Goal: Task Accomplishment & Management: Use online tool/utility

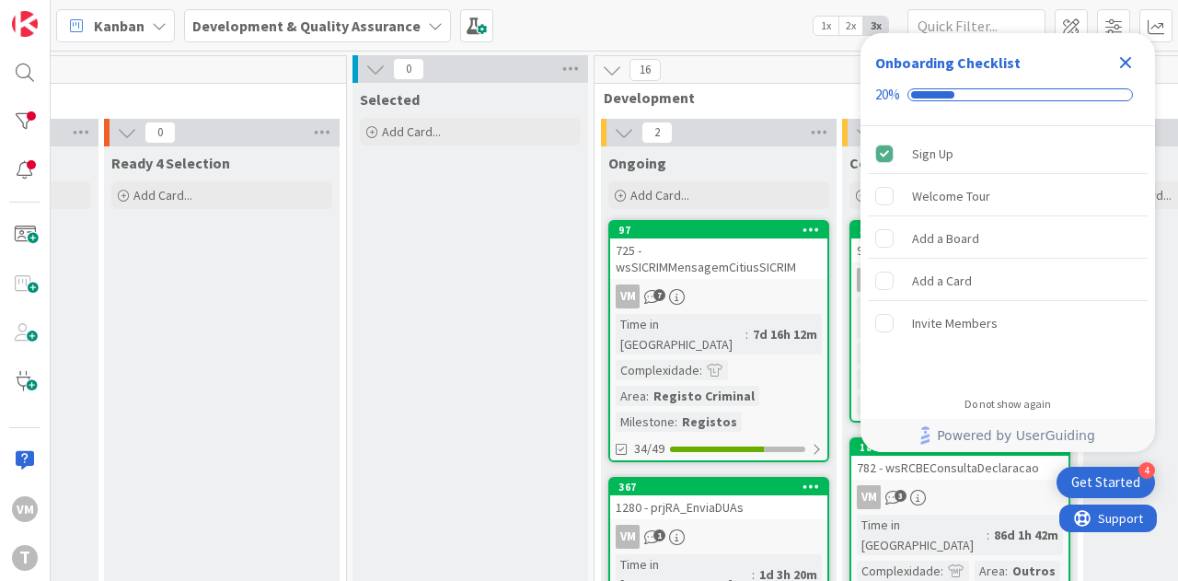
scroll to position [0, 558]
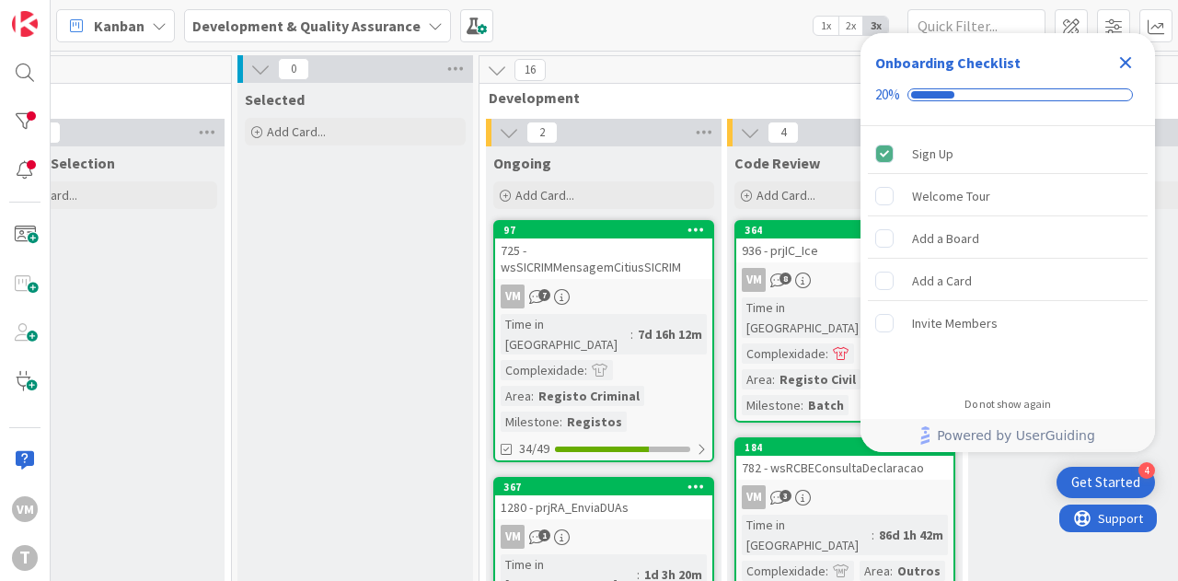
click at [665, 266] on div "725 - wsSICRIMMensagemCitiusSICRIM" at bounding box center [603, 258] width 217 height 40
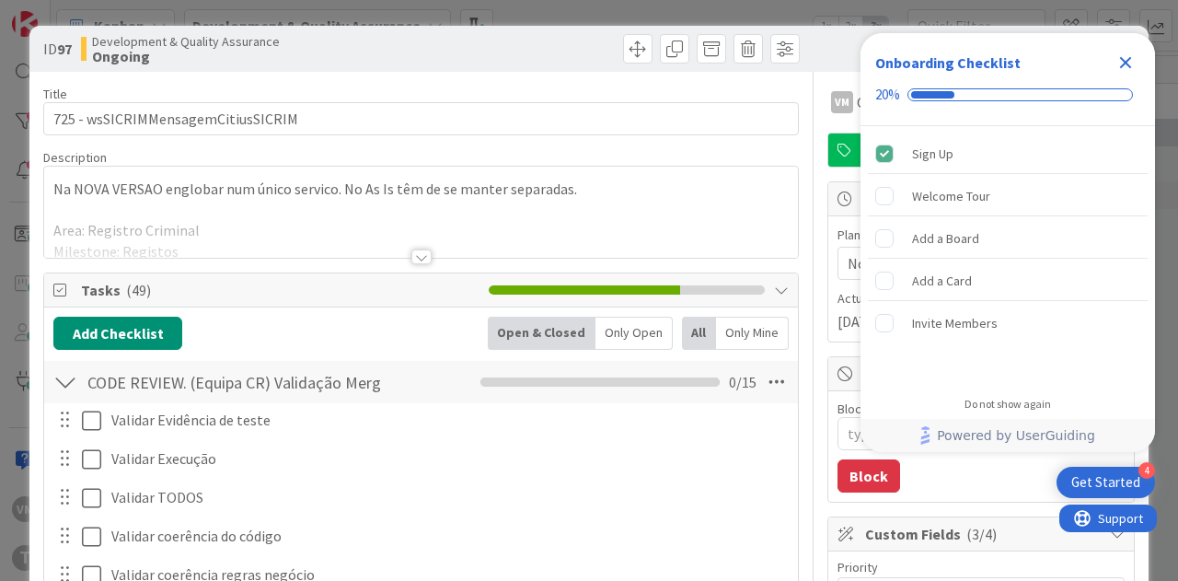
click at [1121, 68] on icon "Close Checklist" at bounding box center [1126, 63] width 12 height 12
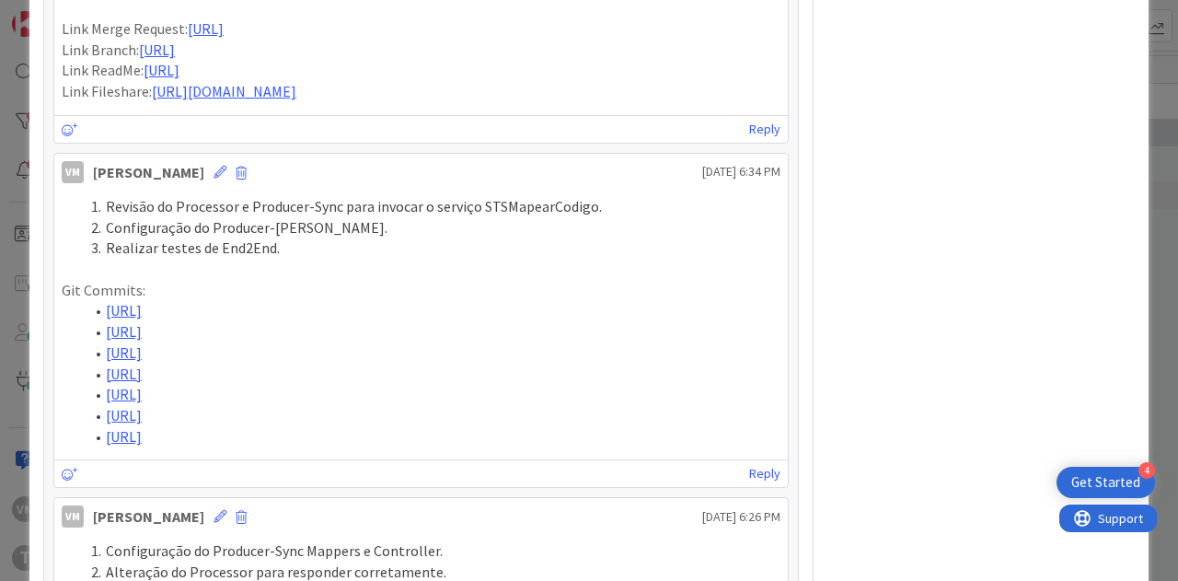
scroll to position [2301, 0]
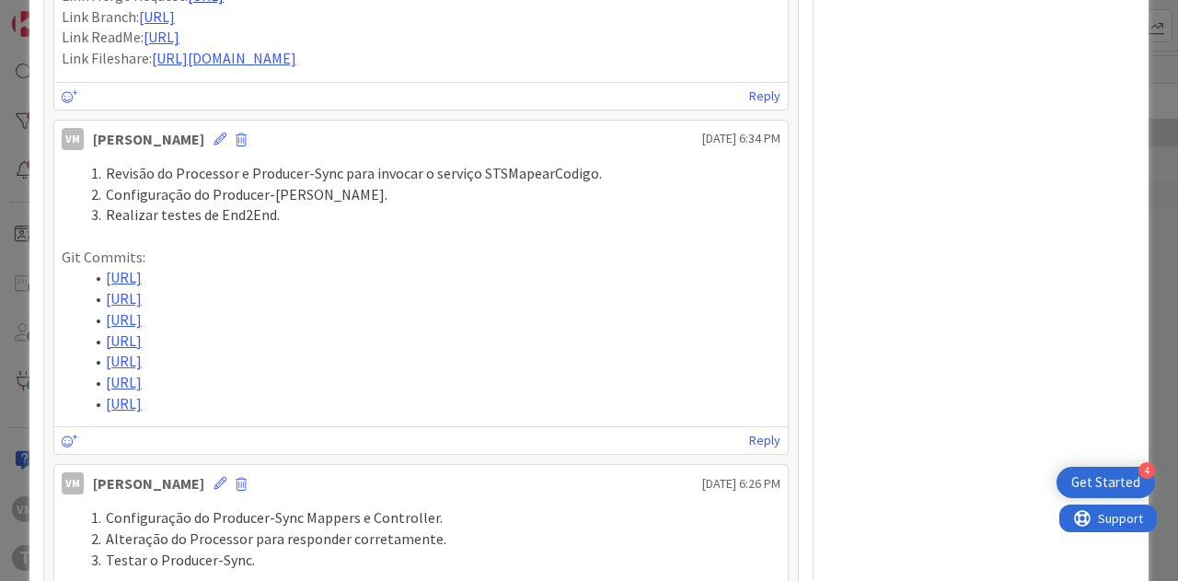
drag, startPoint x: 745, startPoint y: 281, endPoint x: 398, endPoint y: 91, distance: 395.4
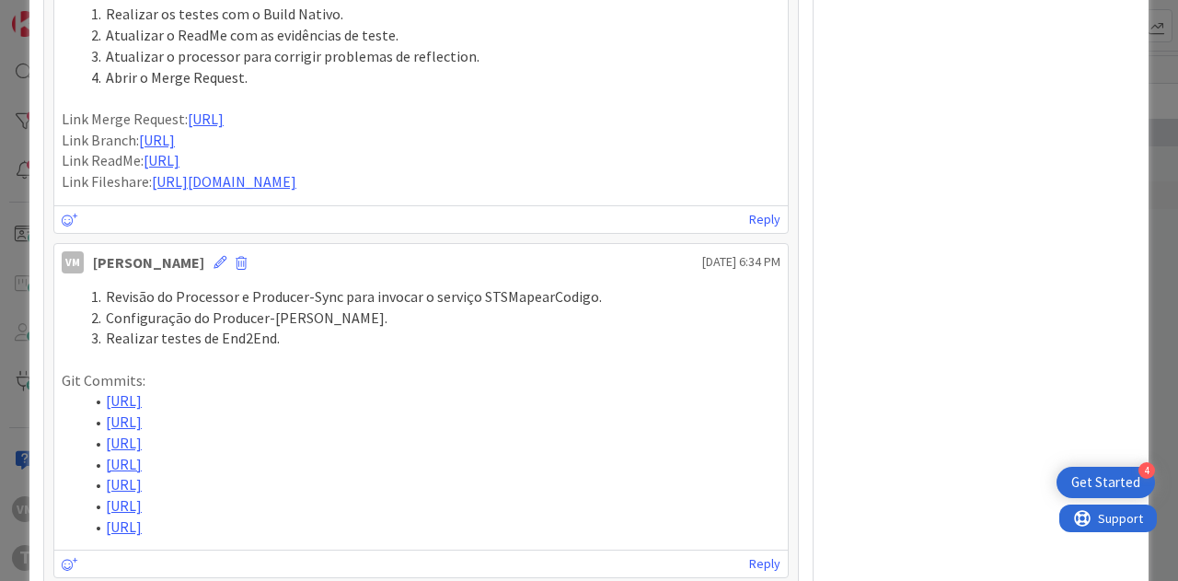
scroll to position [2025, 0]
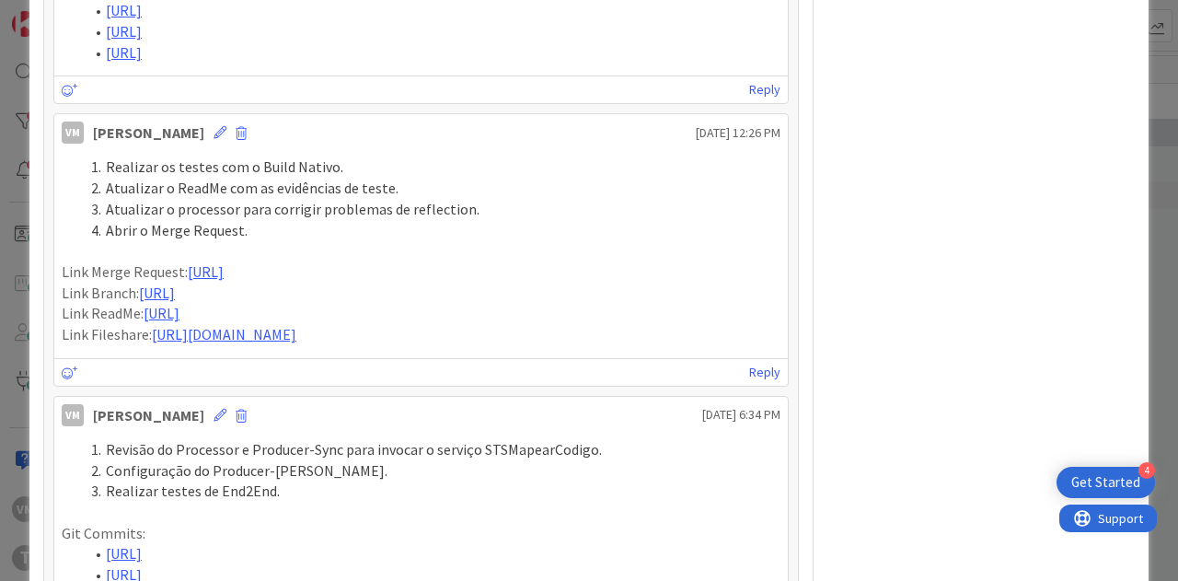
click at [108, 178] on li "Realizar os testes com o Build Nativo." at bounding box center [432, 166] width 697 height 21
click at [121, 178] on li "Realizar os testes com o Build Nativo." at bounding box center [432, 166] width 697 height 21
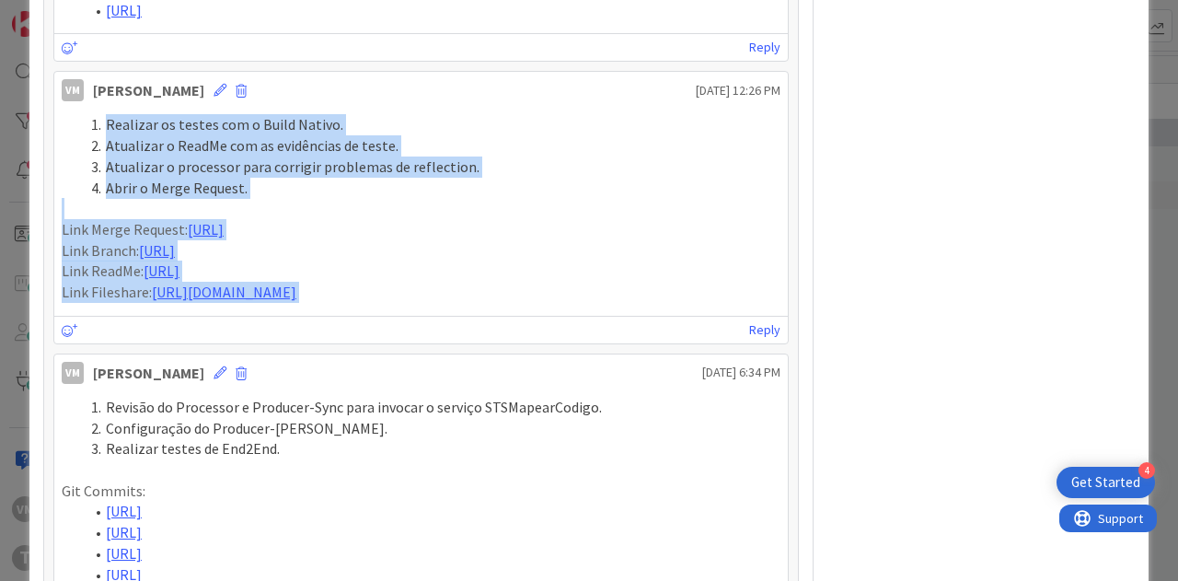
scroll to position [2098, 0]
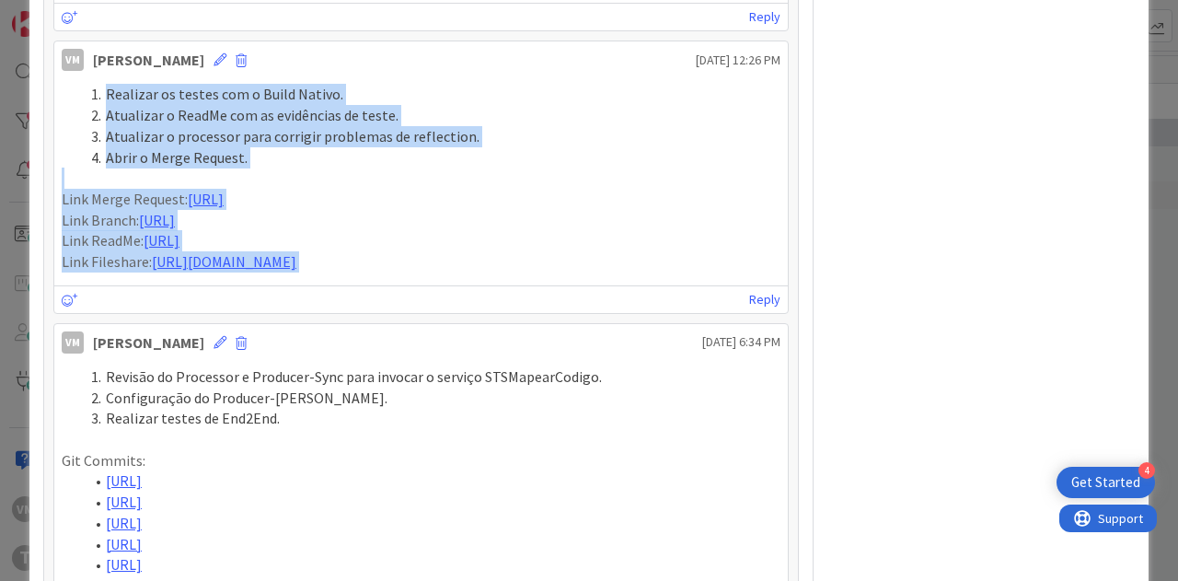
drag, startPoint x: 106, startPoint y: 244, endPoint x: 740, endPoint y: 495, distance: 682.1
click at [740, 272] on div "Realizar os testes com o Build Nativo. Atualizar o ReadMe com as evidências de …" at bounding box center [421, 178] width 719 height 188
copy div "Realizar os testes com o Build Nativo. Atualizar o ReadMe com as evidências de …"
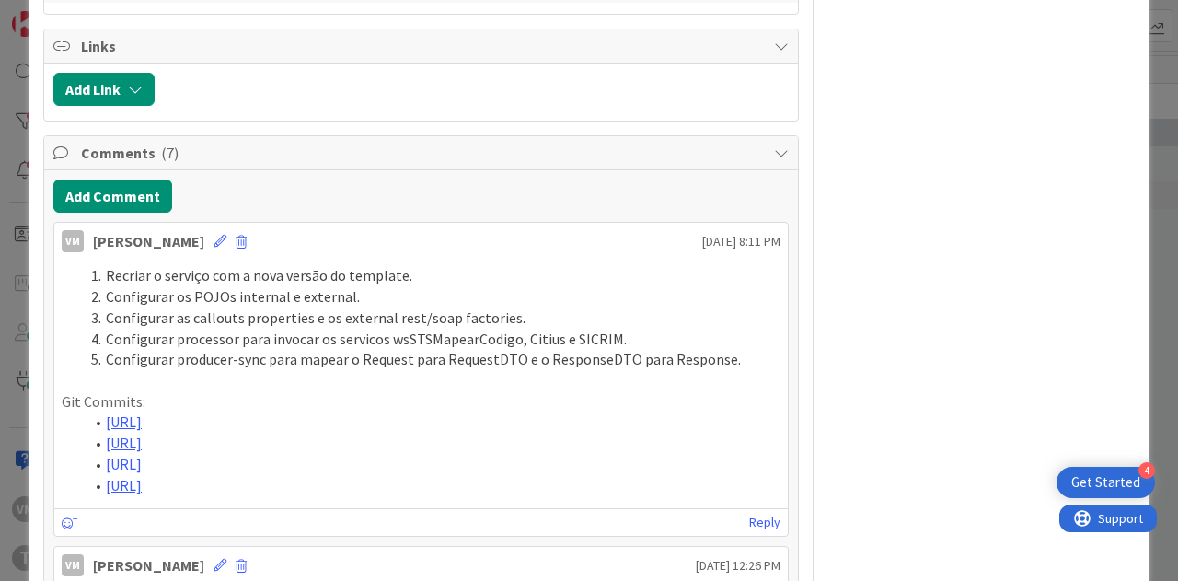
scroll to position [1545, 0]
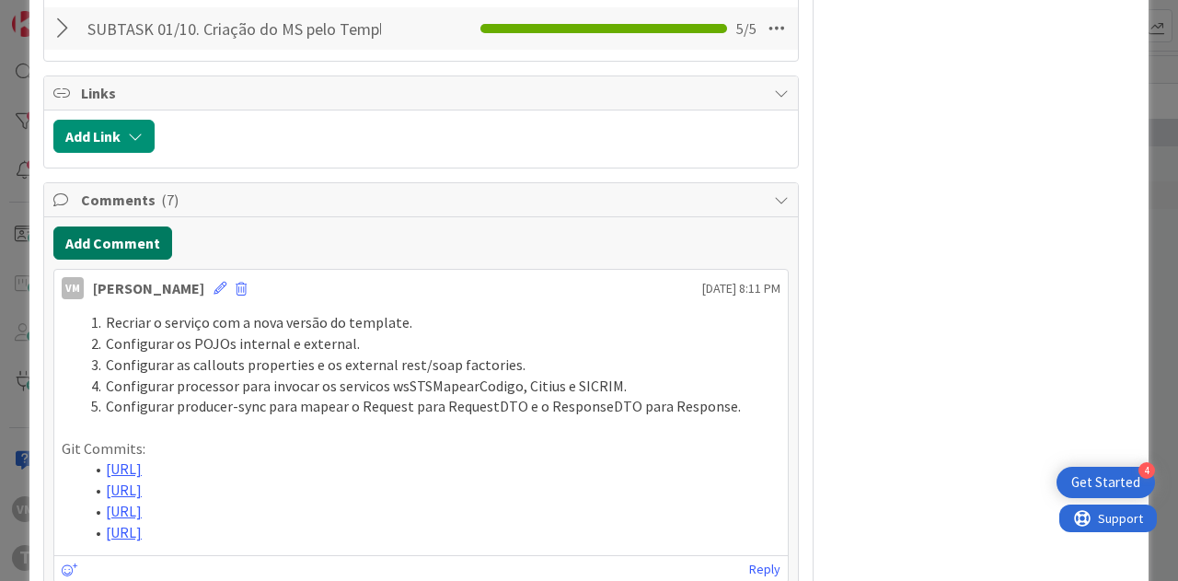
click at [107, 233] on button "Add Comment" at bounding box center [112, 242] width 119 height 33
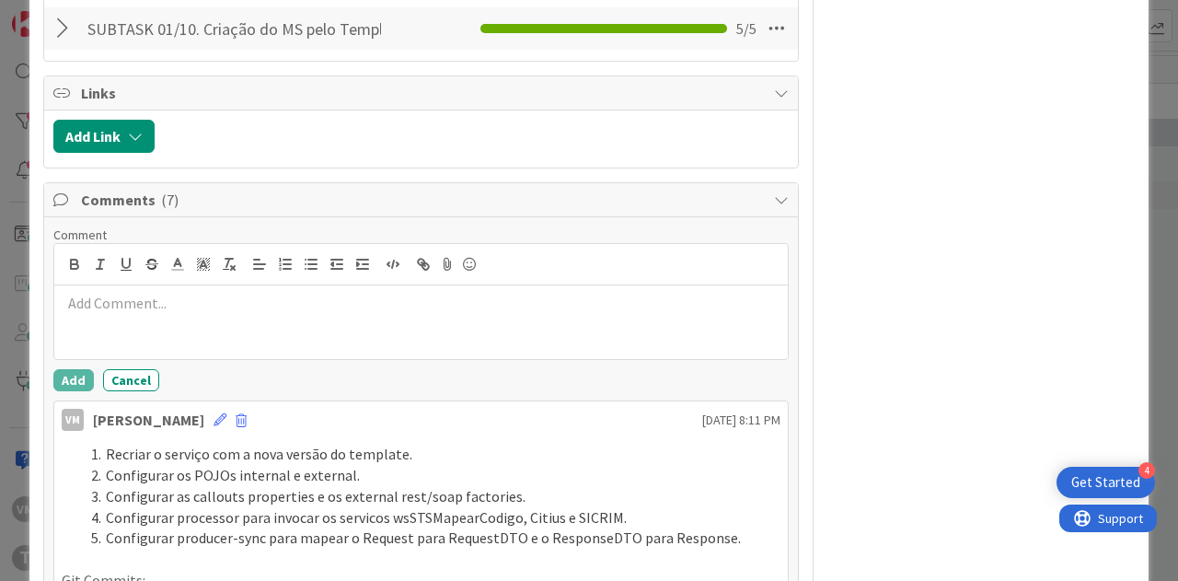
type textarea "x"
click at [173, 316] on div at bounding box center [421, 322] width 734 height 74
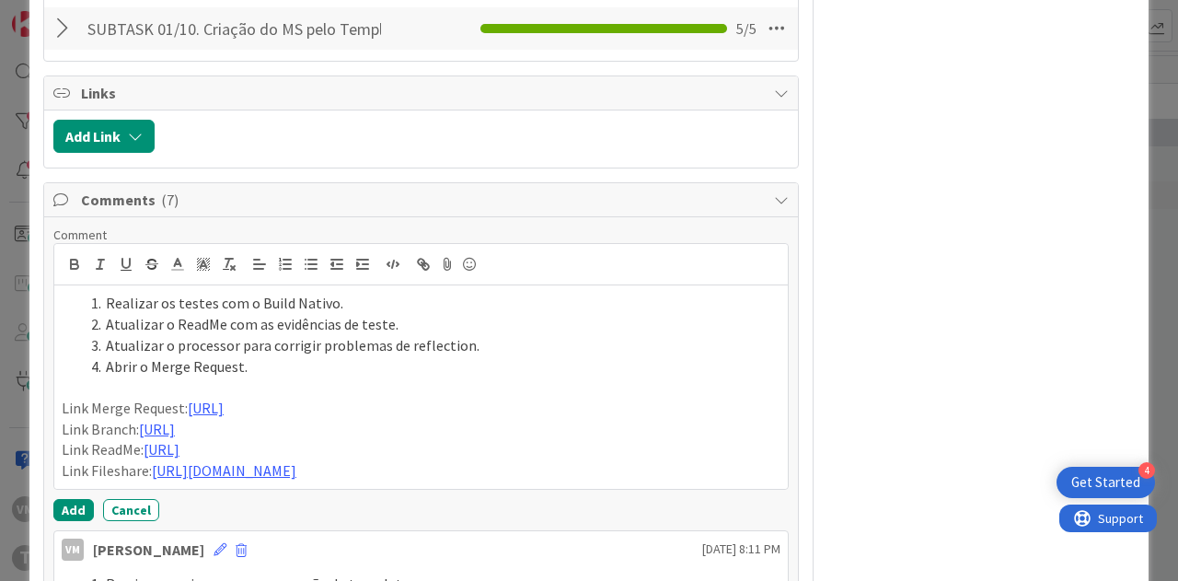
scroll to position [1585, 0]
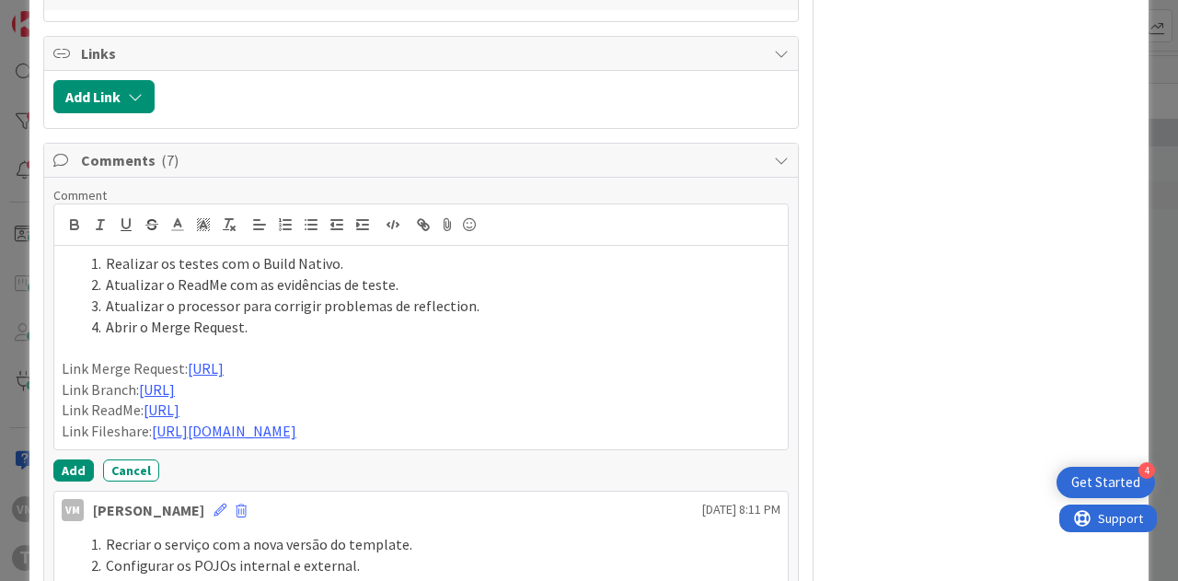
click at [168, 341] on p at bounding box center [421, 347] width 719 height 21
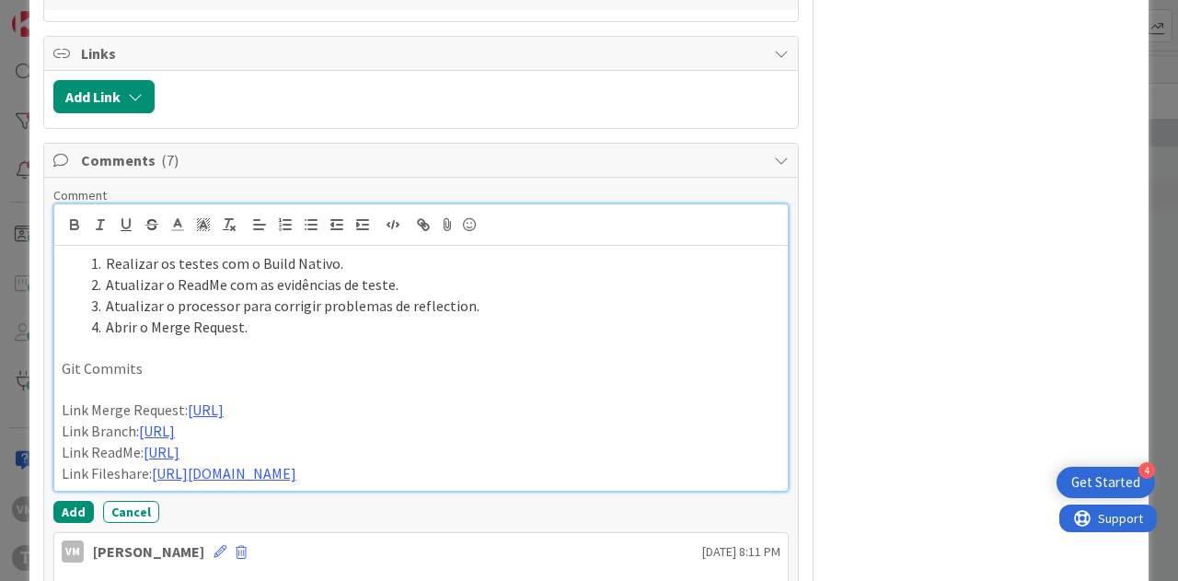
click at [165, 379] on p at bounding box center [421, 389] width 719 height 21
click at [172, 366] on p "Git Commits" at bounding box center [421, 368] width 719 height 21
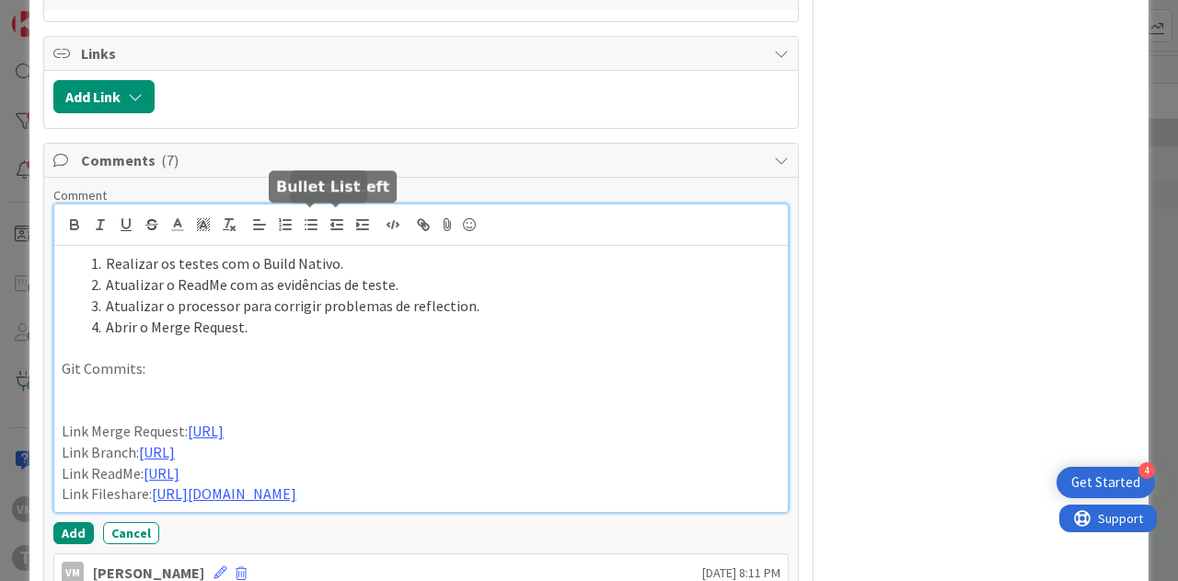
click at [312, 222] on icon "button" at bounding box center [311, 224] width 17 height 17
drag, startPoint x: 760, startPoint y: 450, endPoint x: 61, endPoint y: 445, distance: 699.5
click at [62, 442] on p "Link Merge Request: [URL]" at bounding box center [421, 431] width 719 height 21
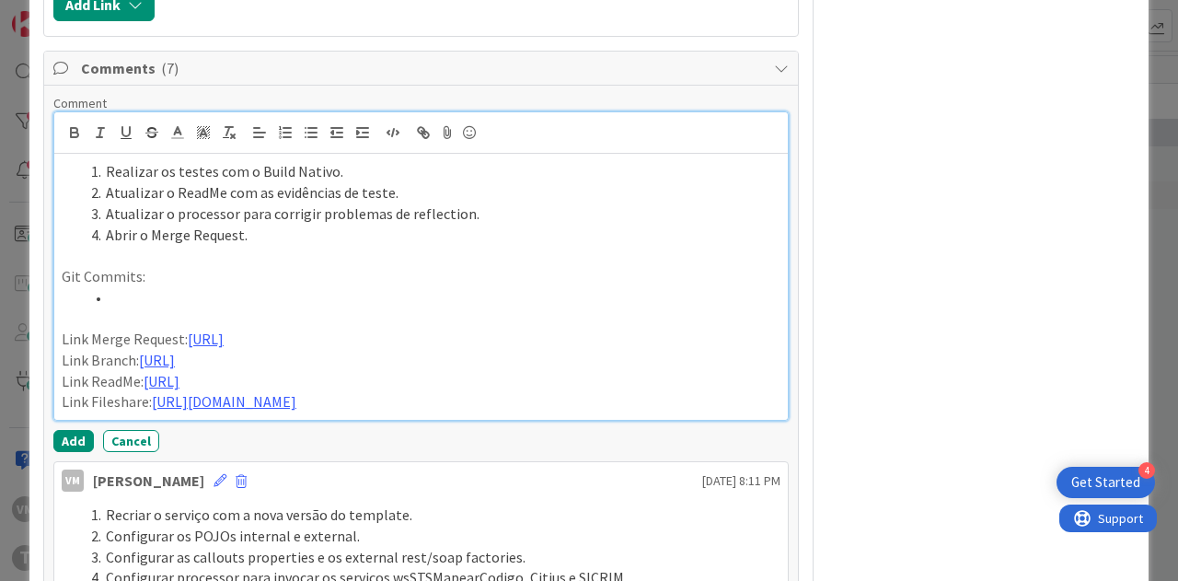
drag, startPoint x: 213, startPoint y: 414, endPoint x: 26, endPoint y: 393, distance: 188.0
click at [26, 393] on div "ID 97 Development & Quality Assurance Ongoing Title 34 / 128 725 - wsSICRIMMens…" at bounding box center [589, 290] width 1178 height 581
drag, startPoint x: 300, startPoint y: 474, endPoint x: 59, endPoint y: 452, distance: 242.2
click at [59, 420] on div "Realizar os testes com o Build Nativo. Atualizar o ReadMe com as evidências de …" at bounding box center [421, 287] width 734 height 266
click at [203, 295] on li at bounding box center [432, 297] width 697 height 21
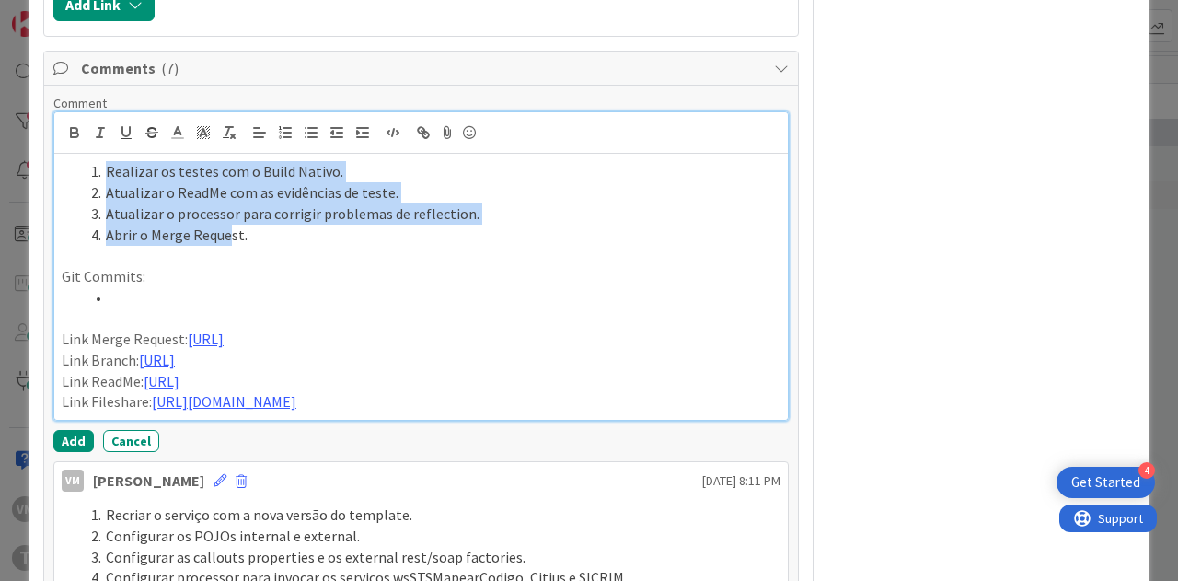
drag, startPoint x: 105, startPoint y: 167, endPoint x: 245, endPoint y: 229, distance: 153.3
click at [230, 226] on ol "Realizar os testes com o Build Nativo. Atualizar o ReadMe com as evidências de …" at bounding box center [421, 203] width 719 height 84
drag, startPoint x: 245, startPoint y: 229, endPoint x: 116, endPoint y: 174, distance: 140.2
click at [116, 174] on ol "Realizar os testes com o Build Nativo. Atualizar o ReadMe com as evidências de …" at bounding box center [421, 203] width 719 height 84
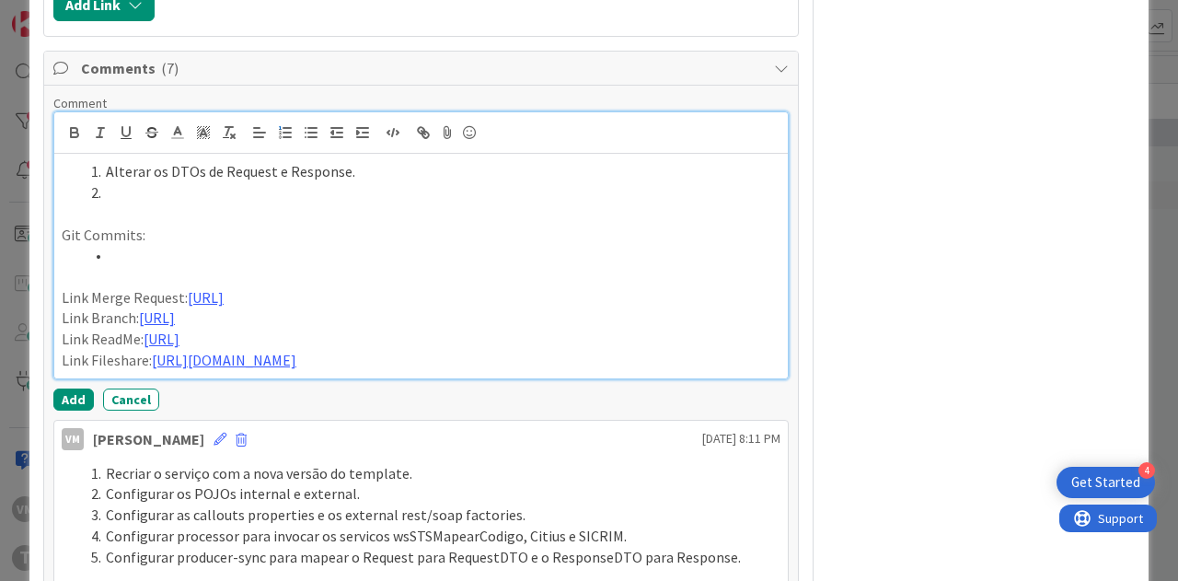
click at [120, 189] on li at bounding box center [432, 192] width 697 height 21
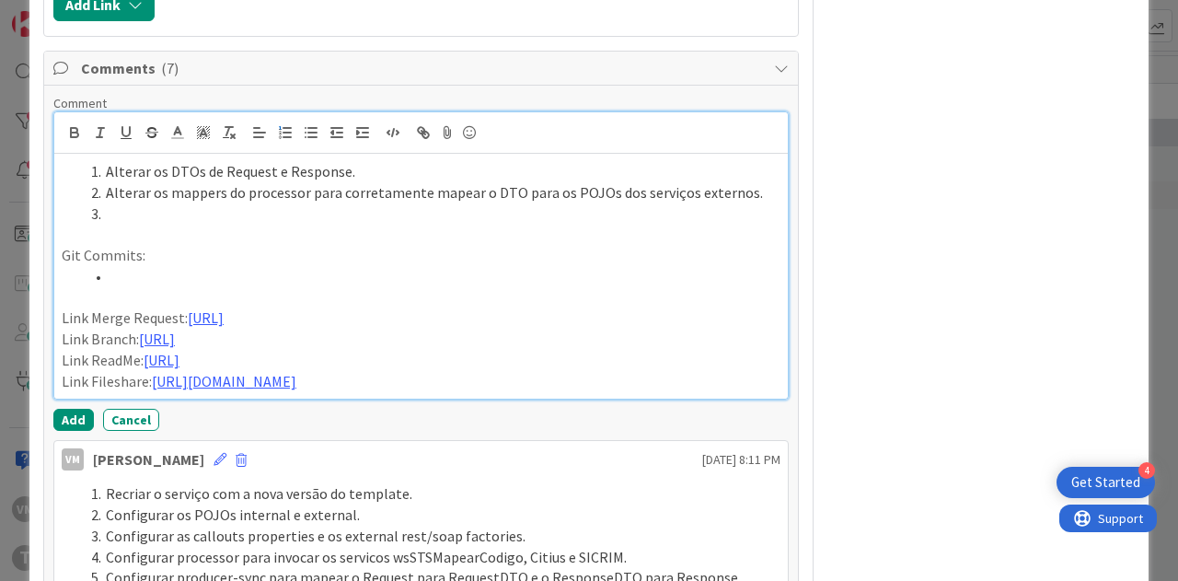
click at [186, 214] on li at bounding box center [432, 213] width 697 height 21
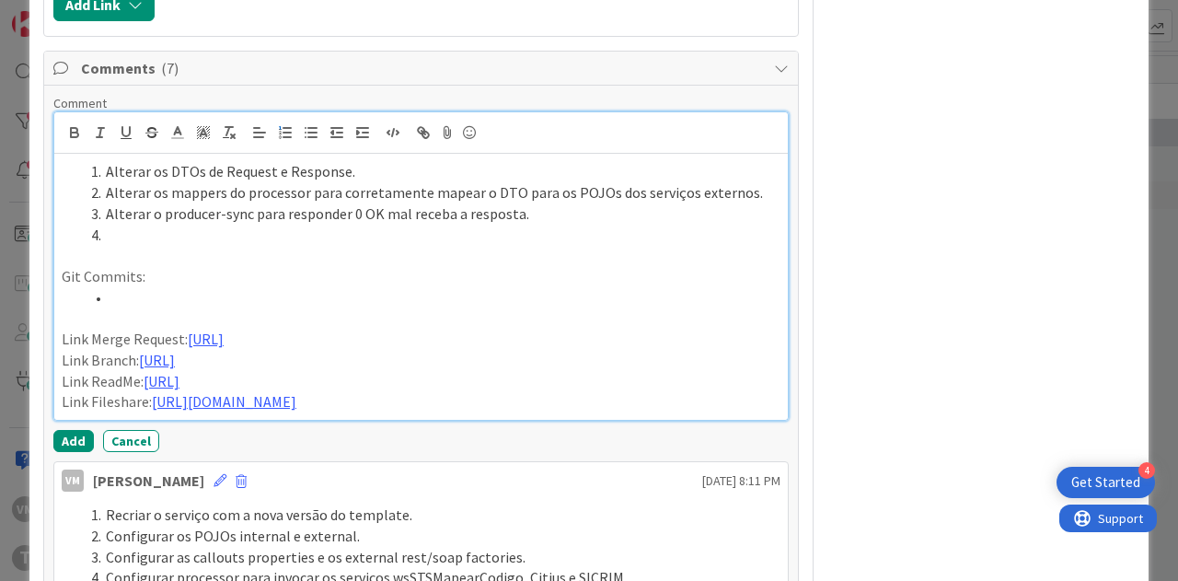
click at [229, 225] on li at bounding box center [432, 235] width 697 height 21
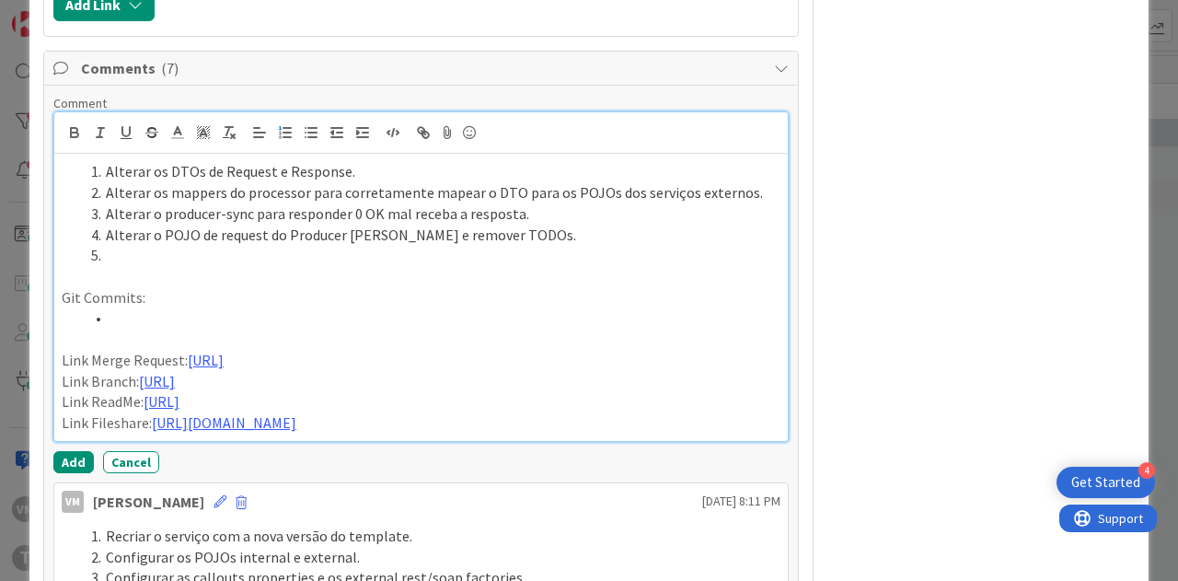
click at [135, 229] on li "Alterar o POJO de request do Producer [PERSON_NAME] e remover TODOs." at bounding box center [432, 235] width 697 height 21
click at [133, 245] on li at bounding box center [432, 255] width 697 height 21
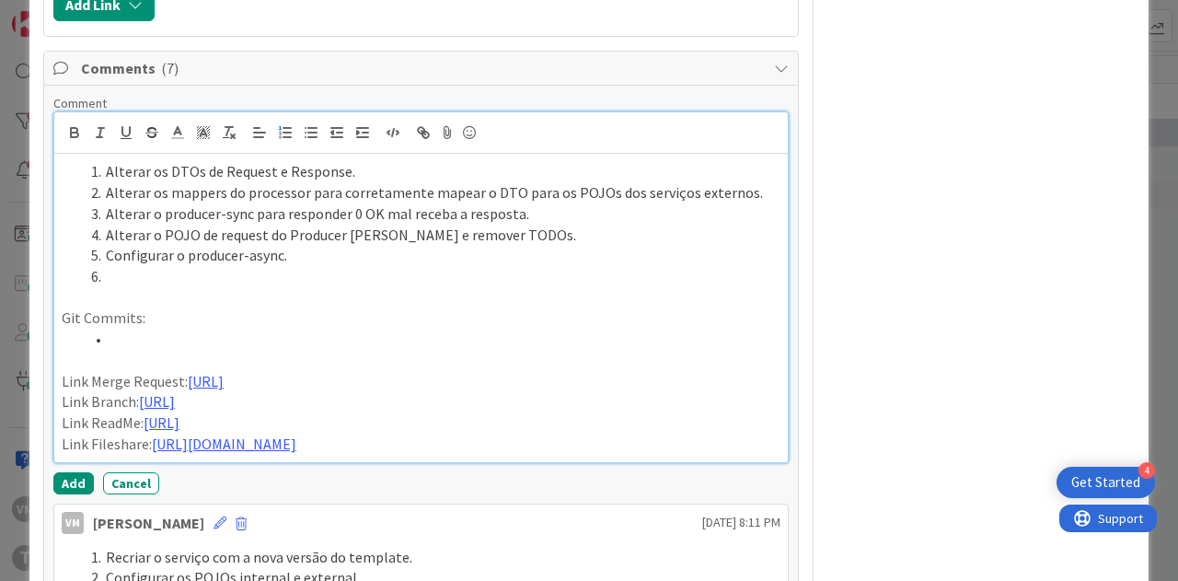
click at [130, 272] on li at bounding box center [432, 276] width 697 height 21
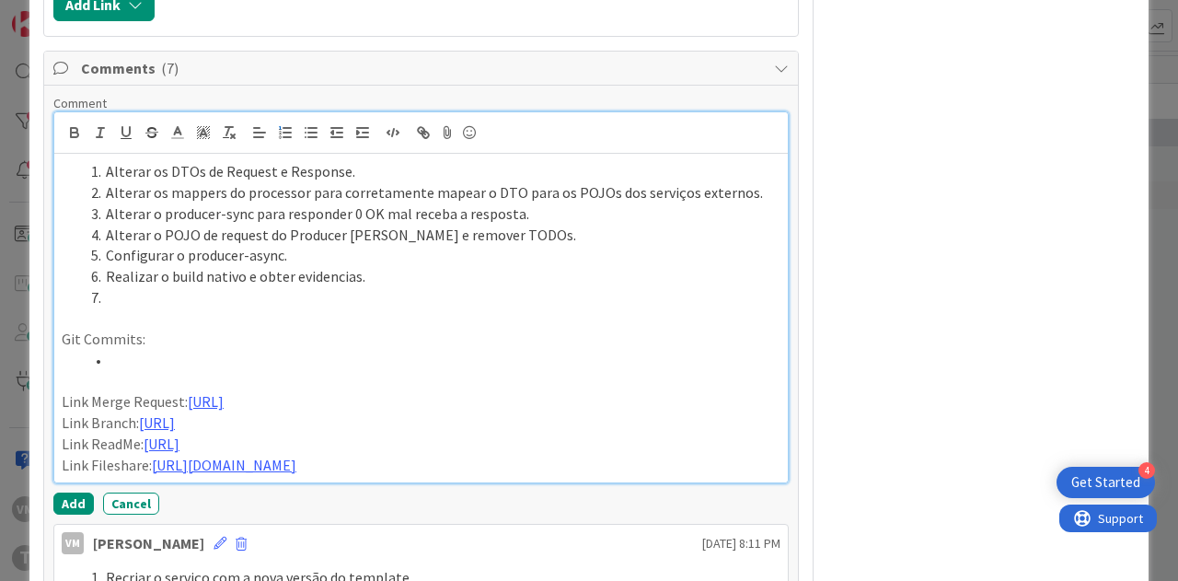
click at [275, 299] on li at bounding box center [432, 297] width 697 height 21
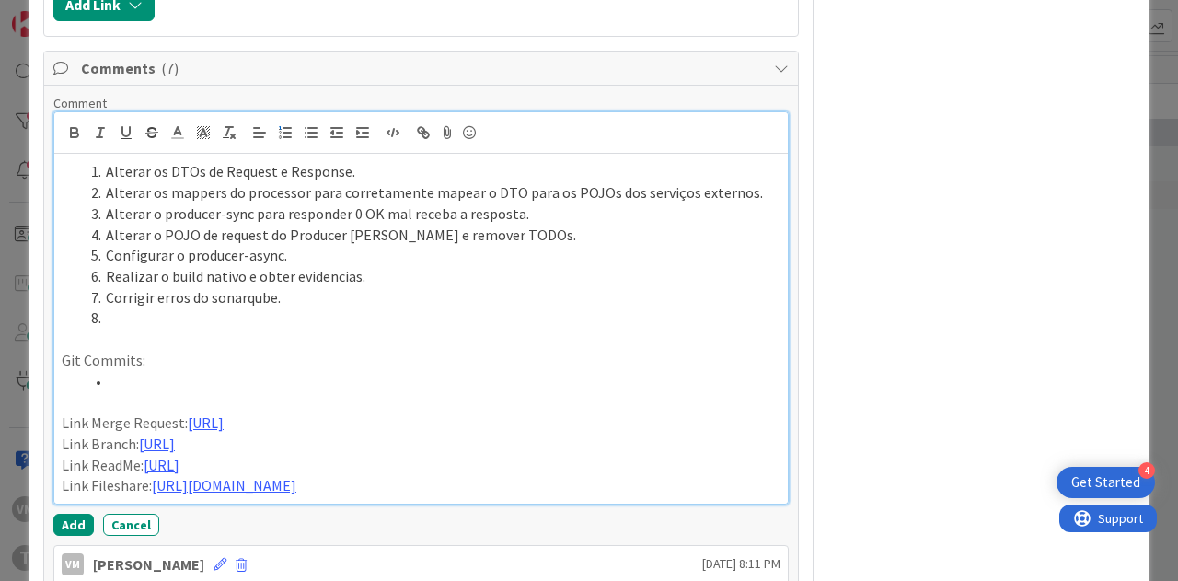
click at [153, 316] on li at bounding box center [432, 317] width 697 height 21
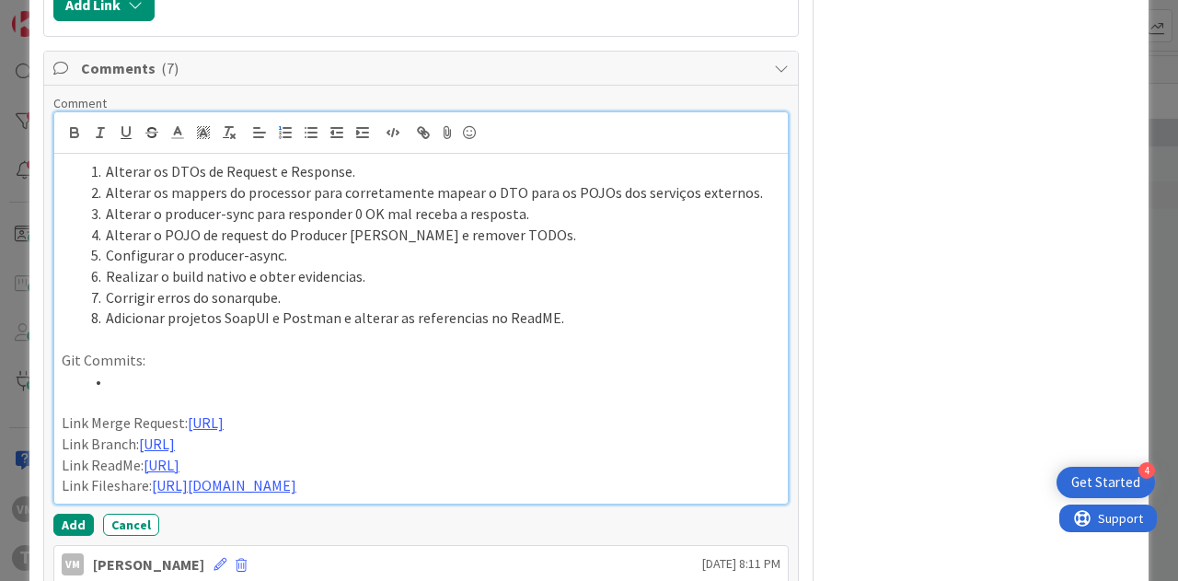
click at [211, 371] on li at bounding box center [432, 381] width 697 height 21
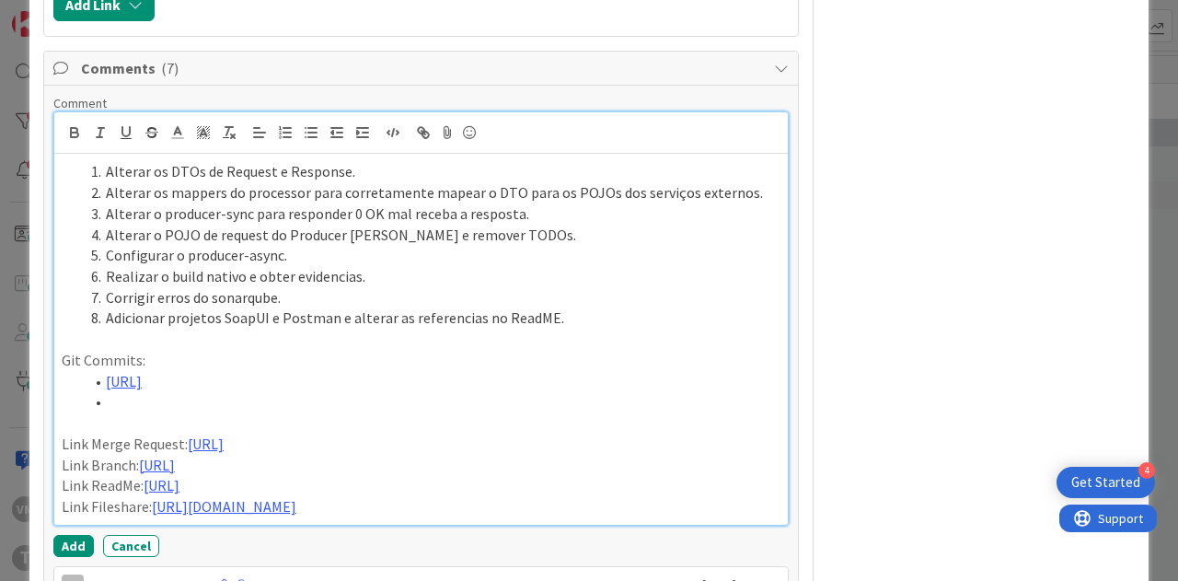
click at [169, 411] on li at bounding box center [432, 401] width 697 height 21
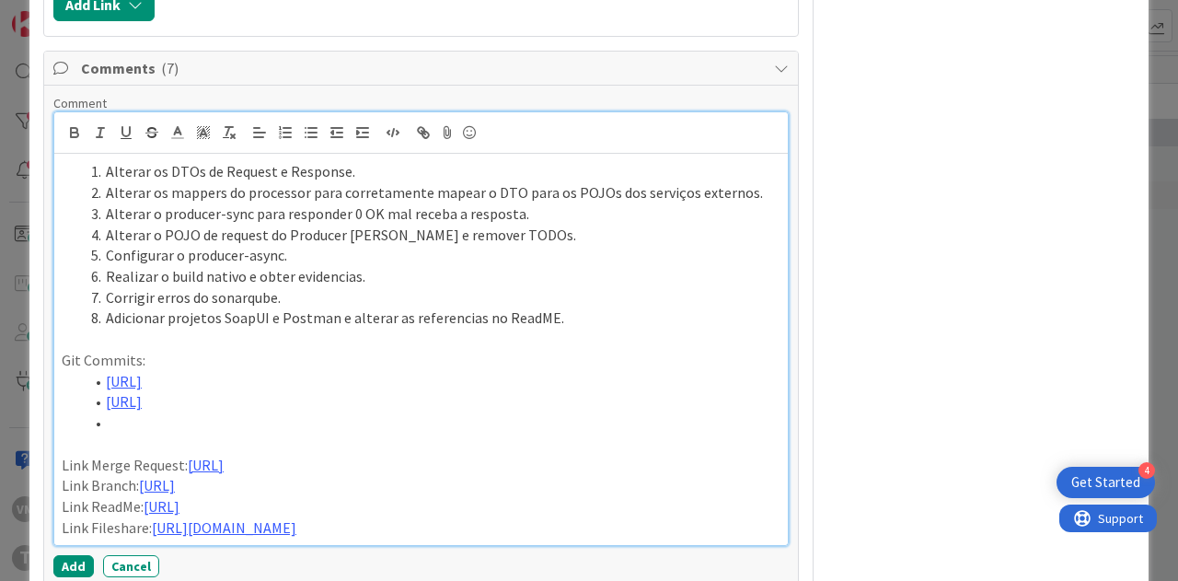
click at [172, 434] on li at bounding box center [432, 422] width 697 height 21
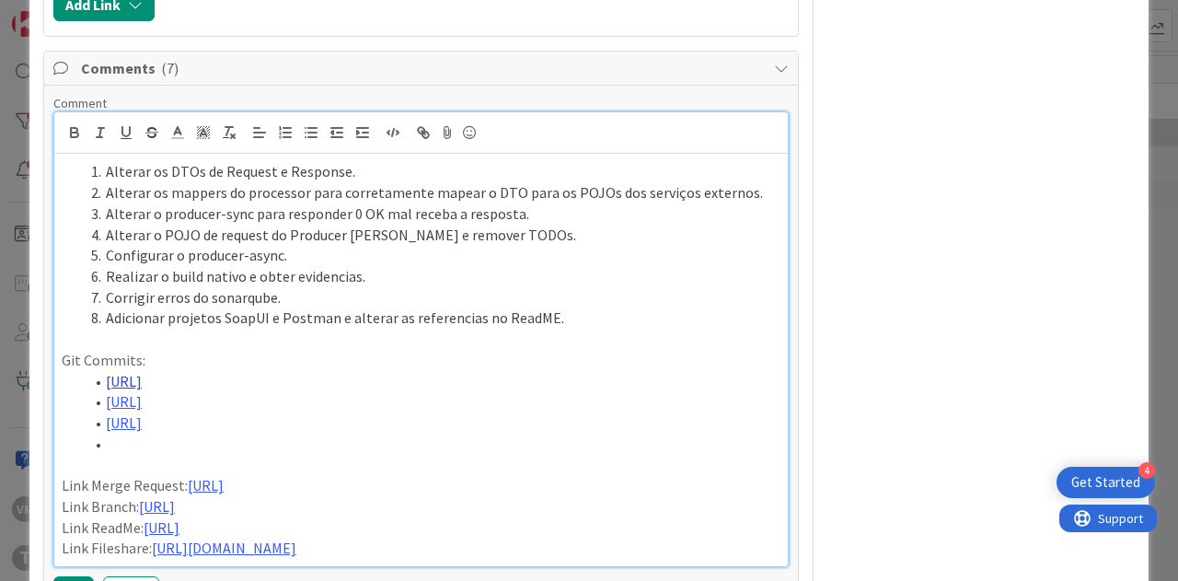
drag, startPoint x: 560, startPoint y: 479, endPoint x: 104, endPoint y: 384, distance: 465.4
click at [104, 384] on ol "[URL] [URL] [URL]" at bounding box center [421, 413] width 719 height 84
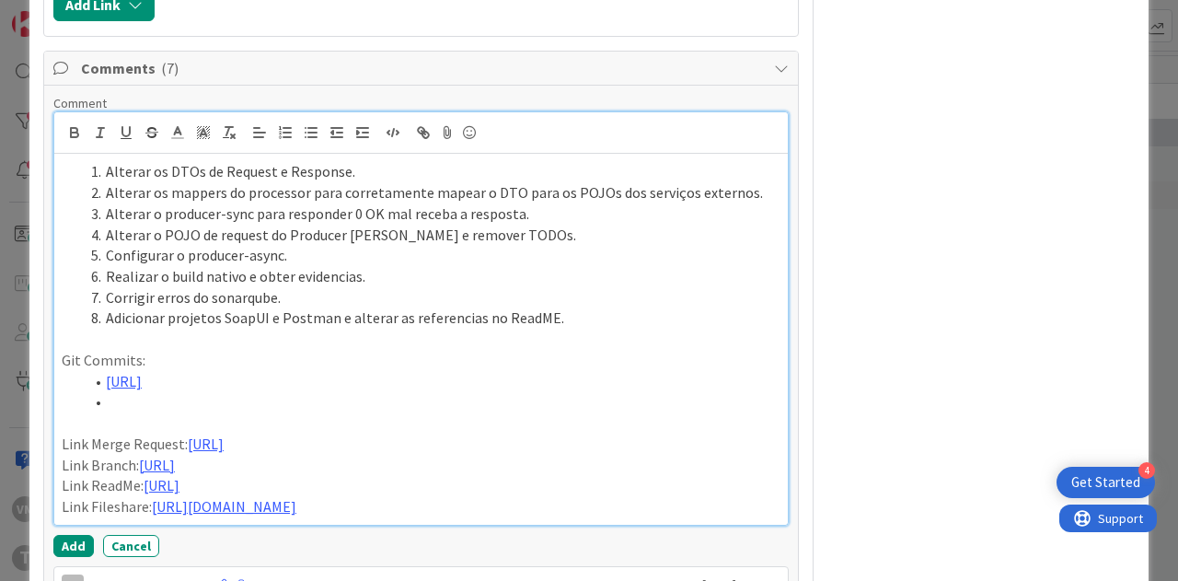
click at [368, 412] on li at bounding box center [432, 401] width 697 height 21
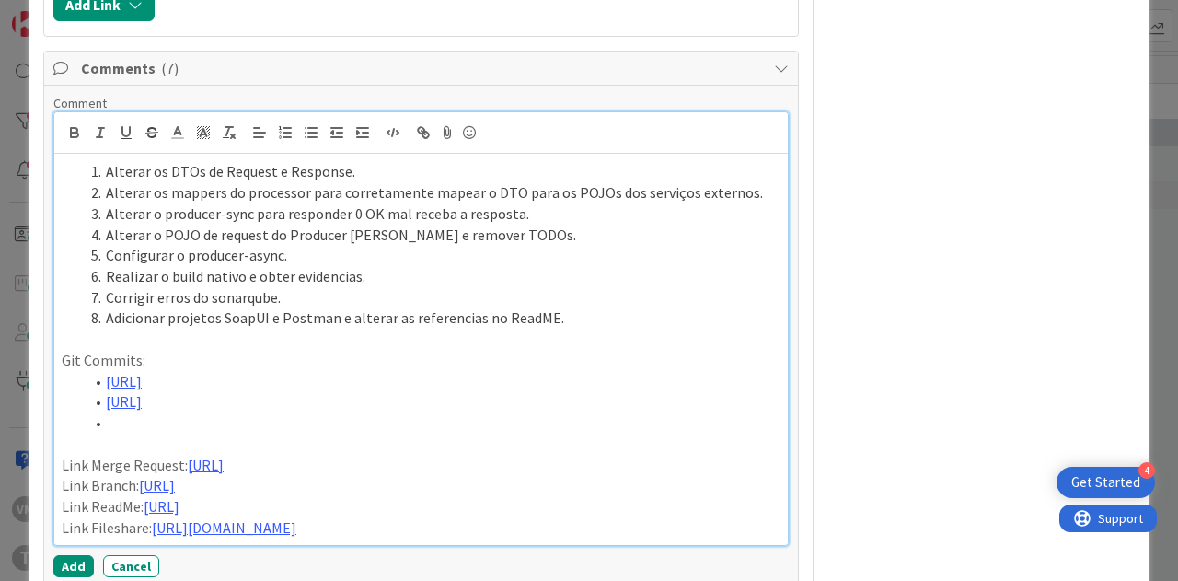
click at [179, 434] on li at bounding box center [432, 422] width 697 height 21
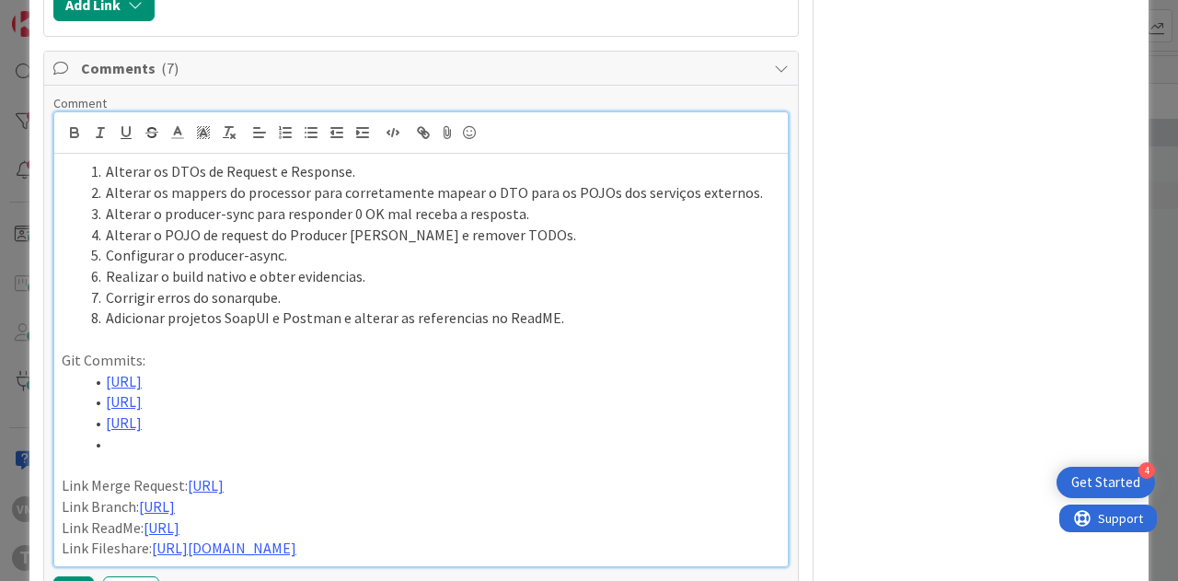
click at [226, 455] on li at bounding box center [432, 444] width 697 height 21
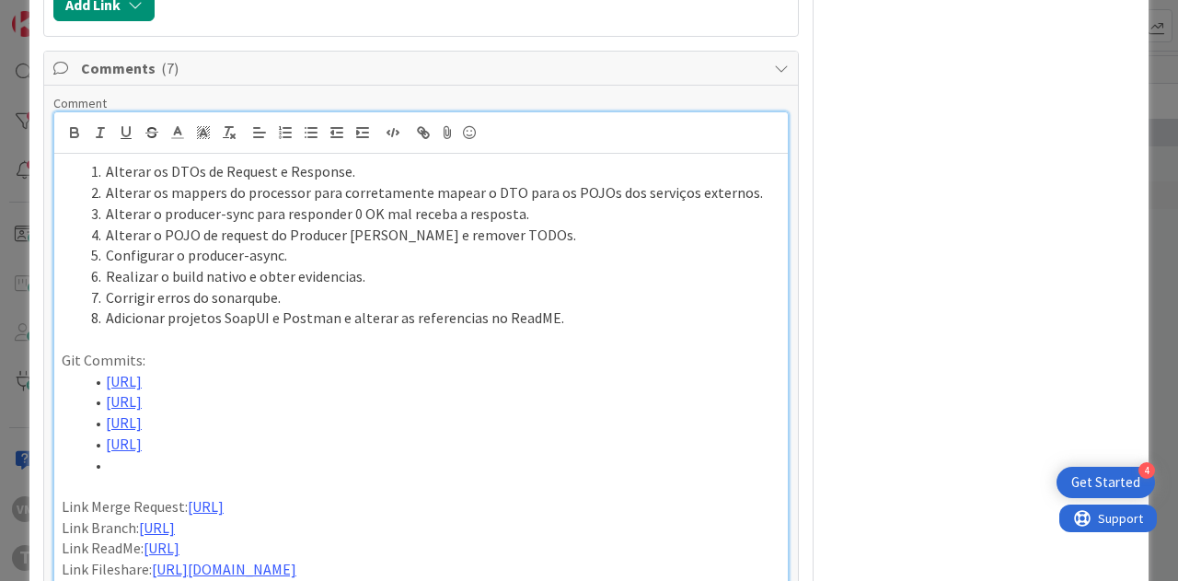
click at [180, 476] on li at bounding box center [432, 465] width 697 height 21
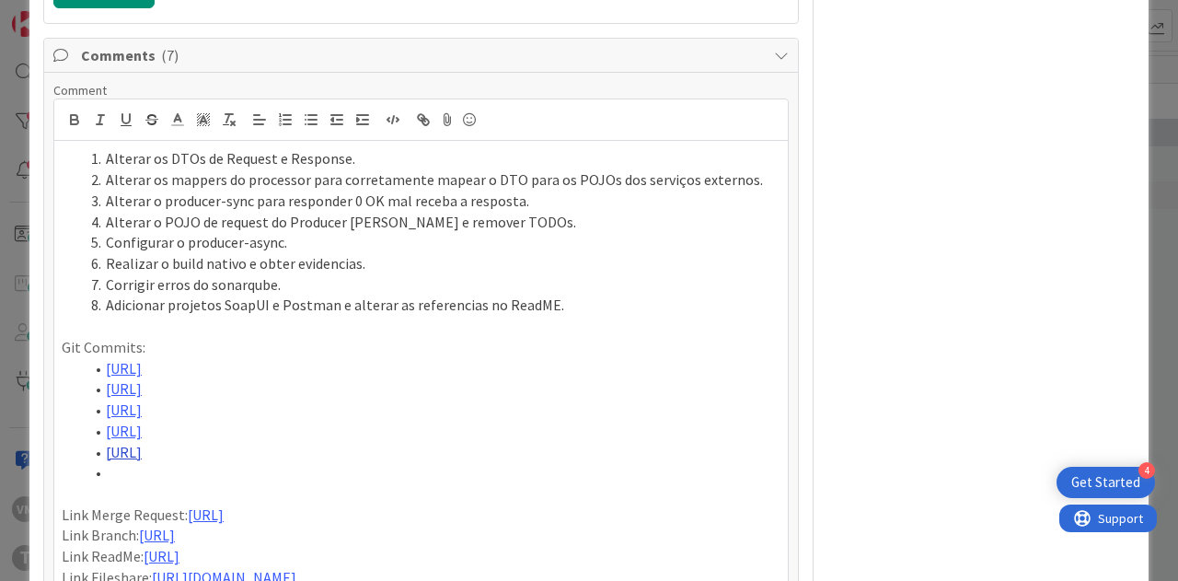
scroll to position [1874, 0]
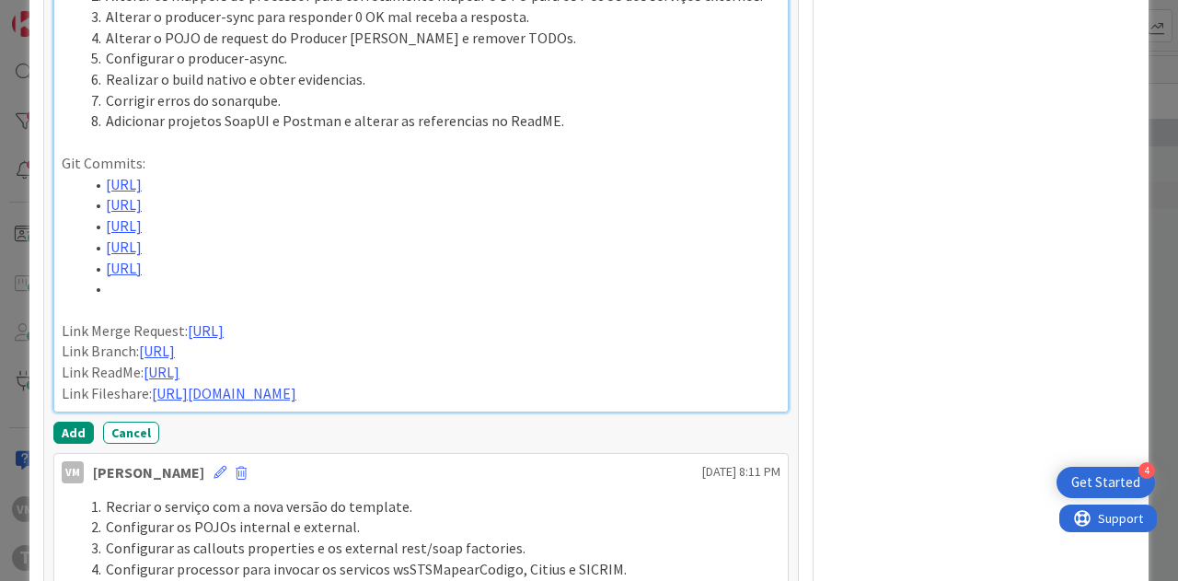
click at [150, 320] on p at bounding box center [421, 309] width 719 height 21
click at [157, 299] on li at bounding box center [432, 288] width 697 height 21
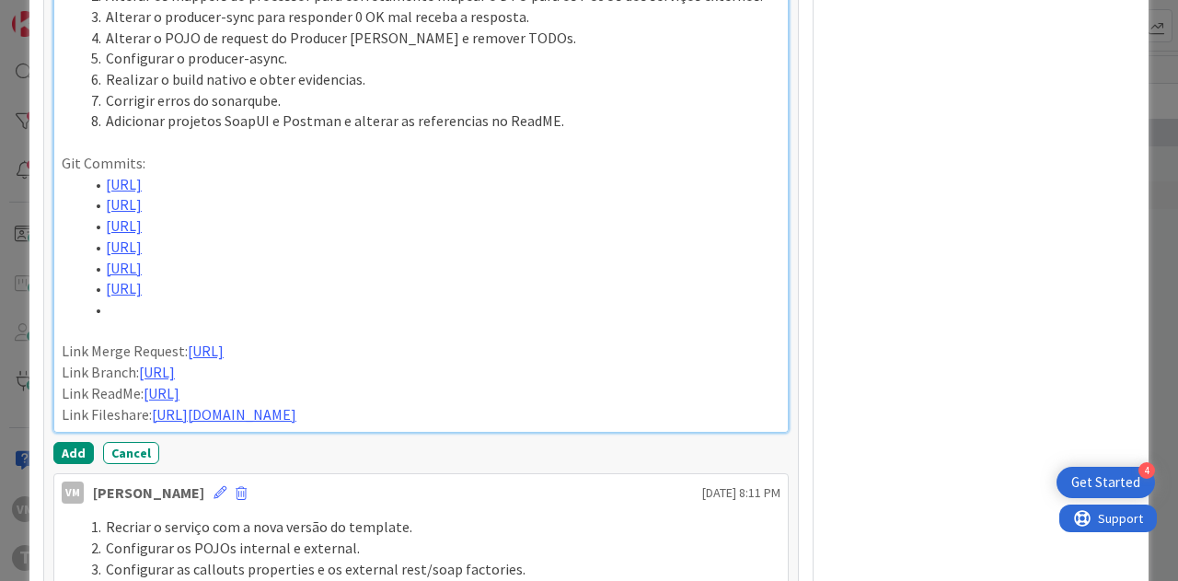
click at [192, 320] on li at bounding box center [432, 309] width 697 height 21
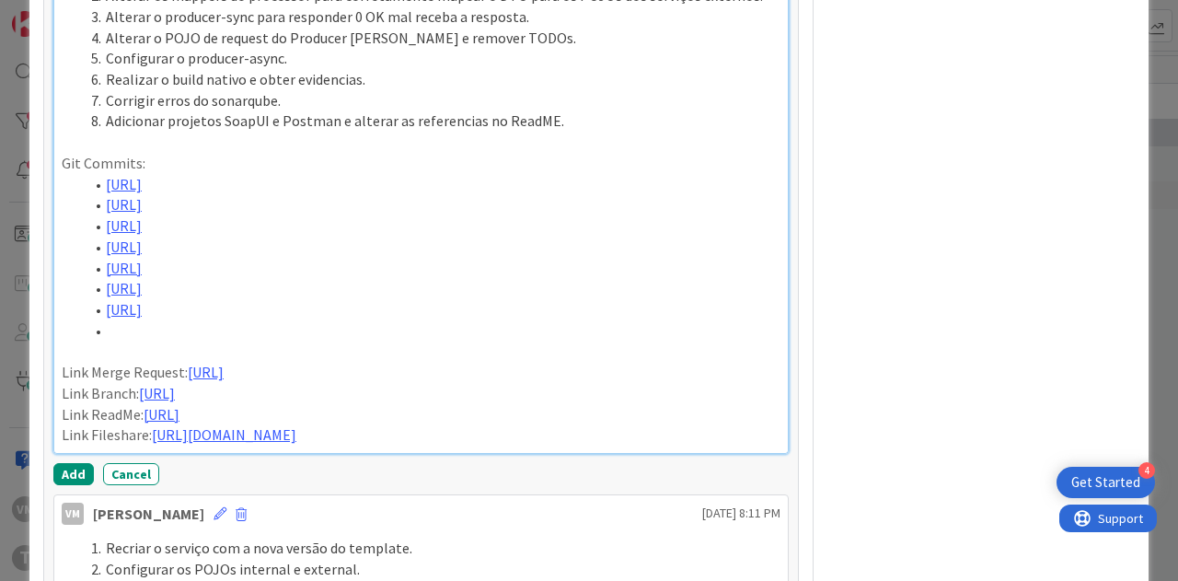
click at [396, 341] on li at bounding box center [432, 330] width 697 height 21
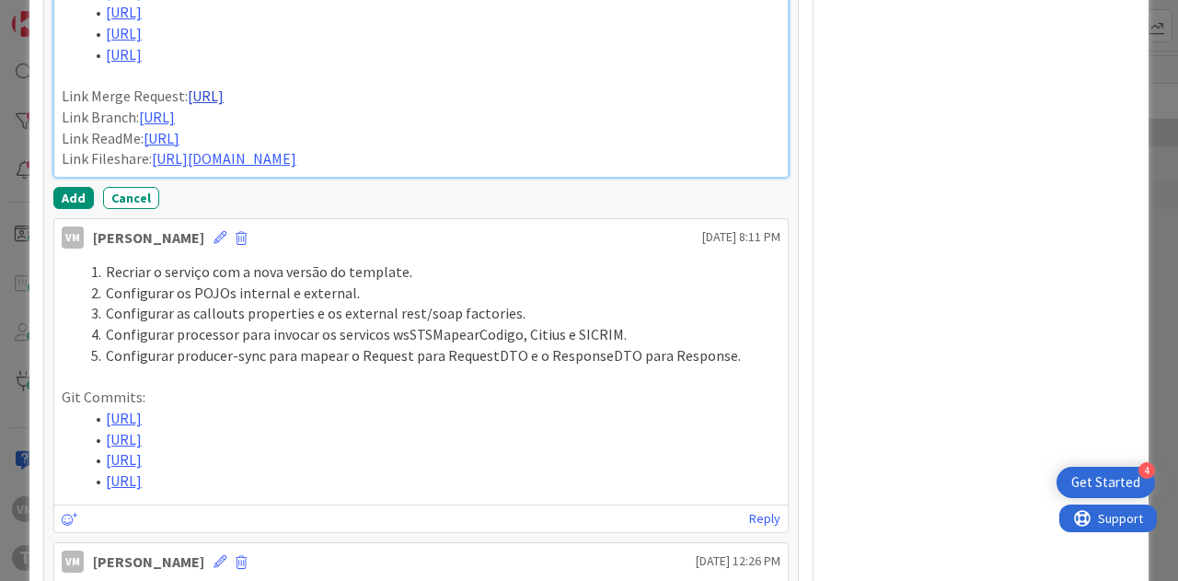
click at [224, 105] on link "[URL]" at bounding box center [206, 96] width 36 height 18
click at [327, 310] on link "[URL]" at bounding box center [311, 320] width 30 height 24
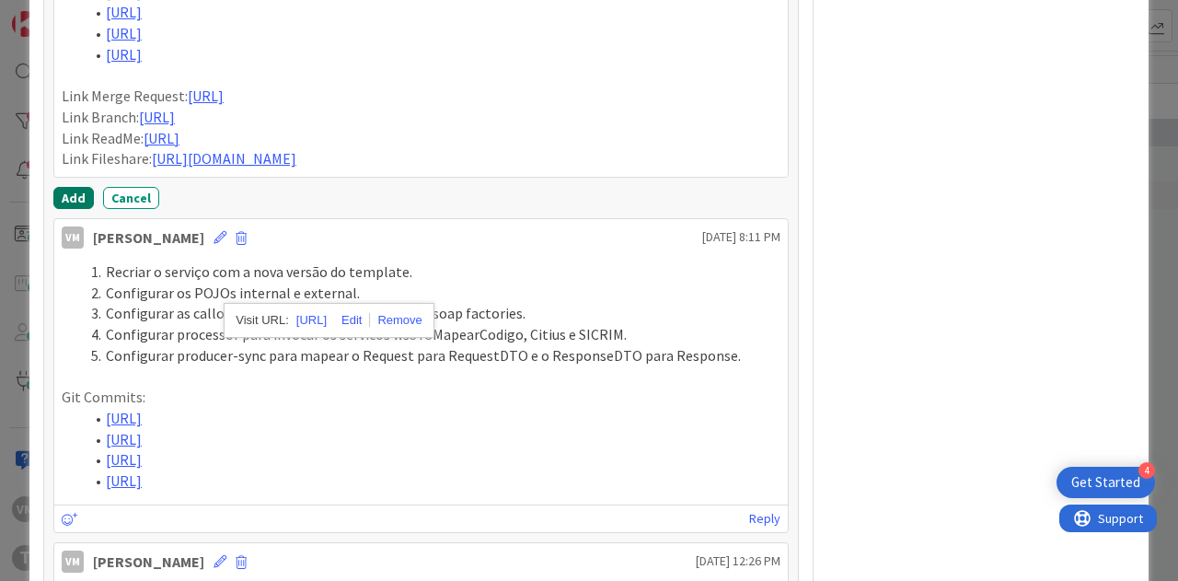
click at [70, 209] on button "Add" at bounding box center [73, 198] width 40 height 22
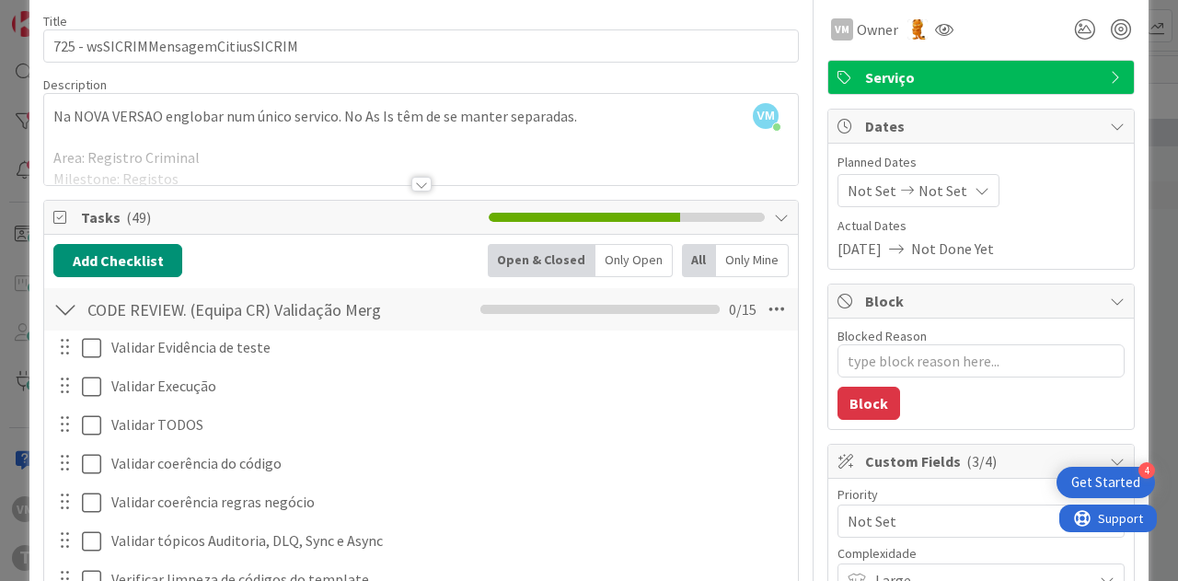
scroll to position [0, 0]
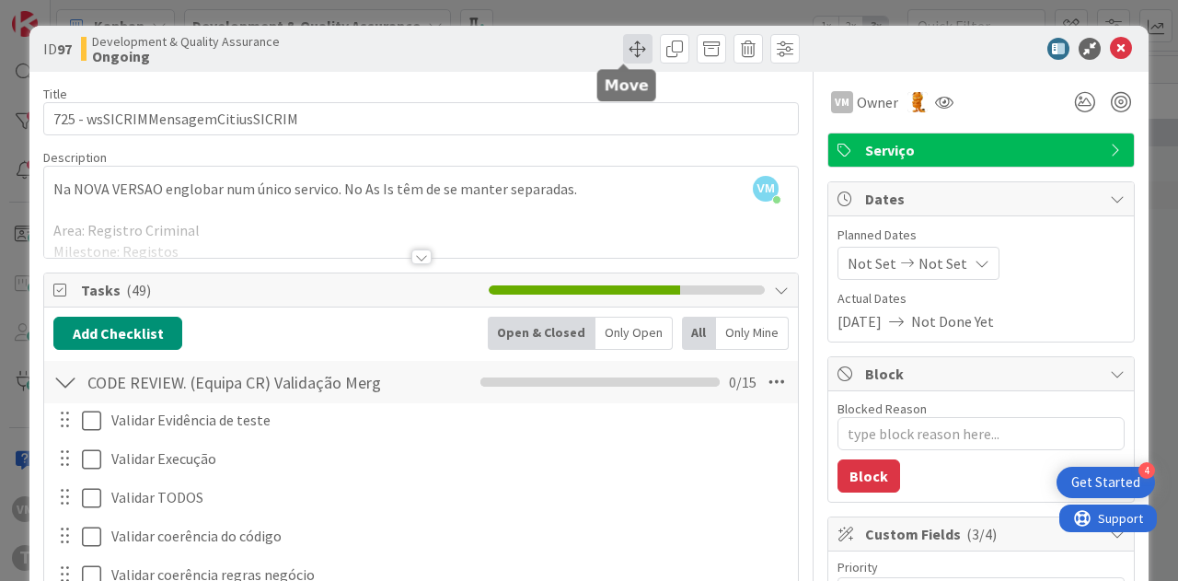
click at [627, 52] on span at bounding box center [637, 48] width 29 height 29
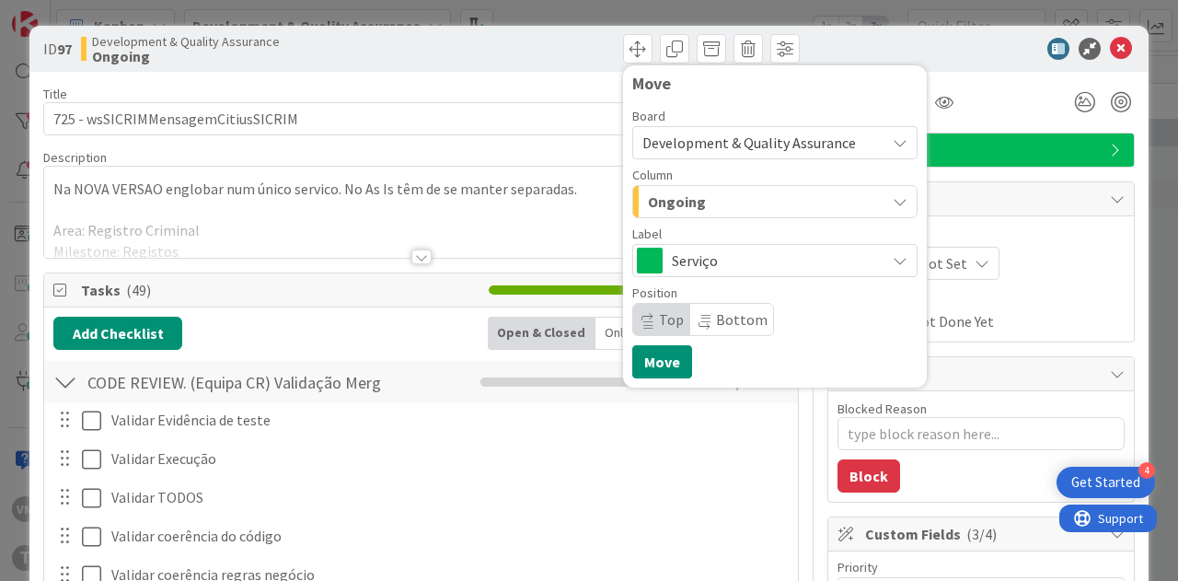
click at [691, 211] on div "Ongoing" at bounding box center [764, 201] width 242 height 29
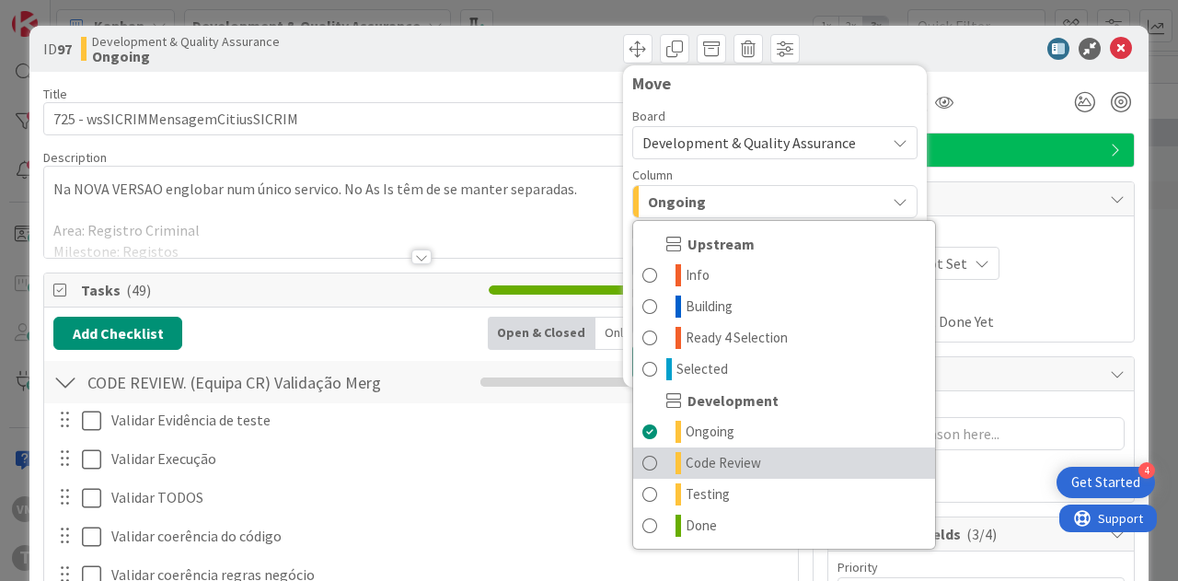
click at [699, 465] on span "Code Review" at bounding box center [723, 463] width 75 height 22
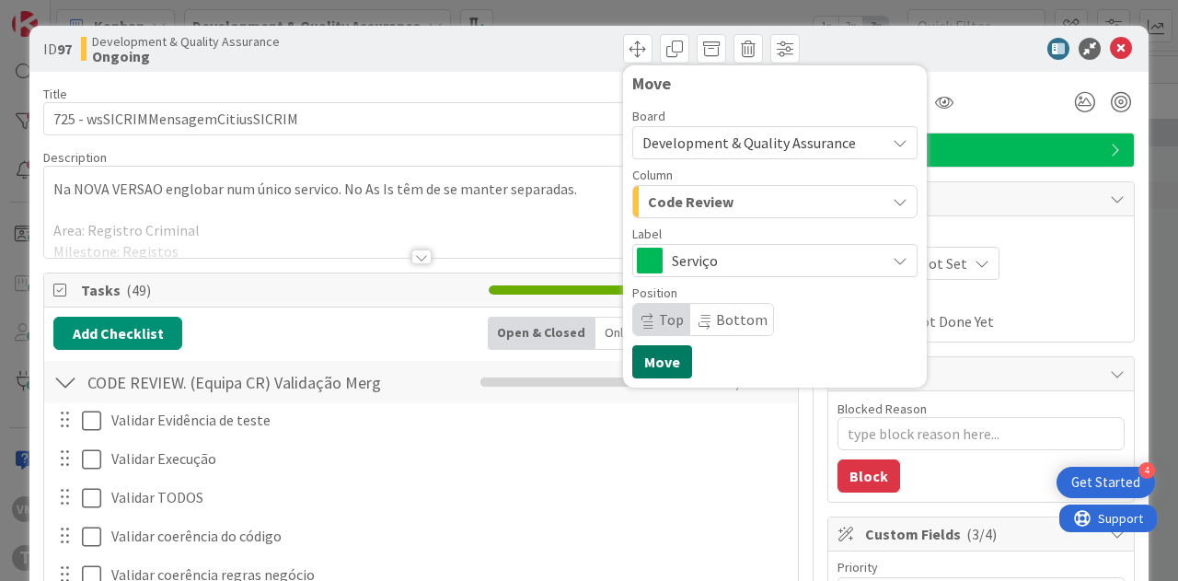
click at [657, 356] on button "Move" at bounding box center [662, 361] width 60 height 33
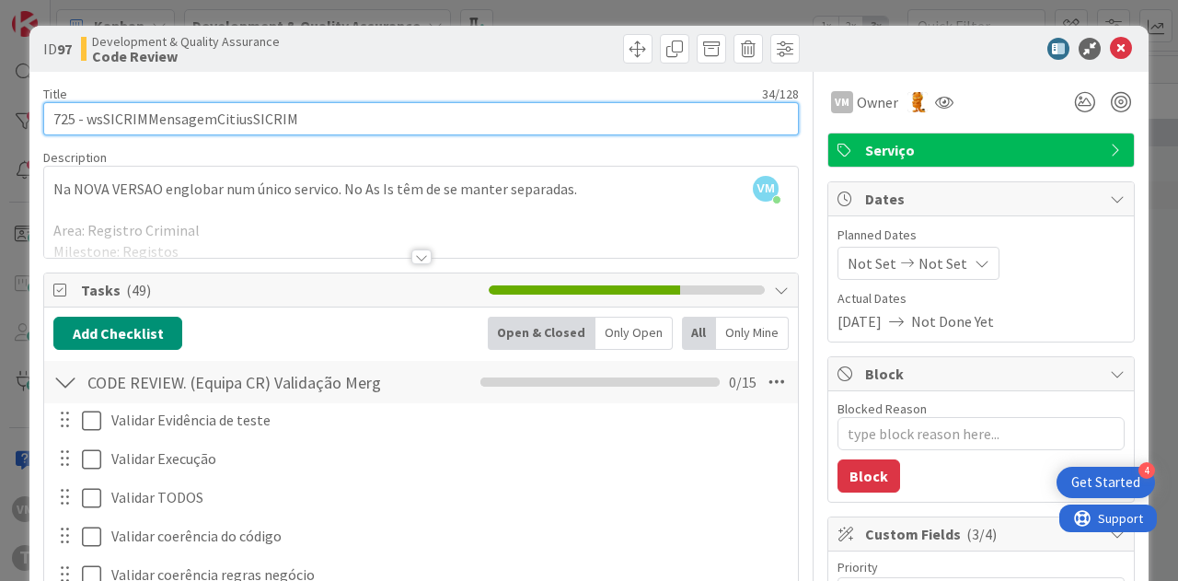
click at [179, 126] on input "725 - wsSICRIMMensagemCitiusSICRIM" at bounding box center [421, 118] width 756 height 33
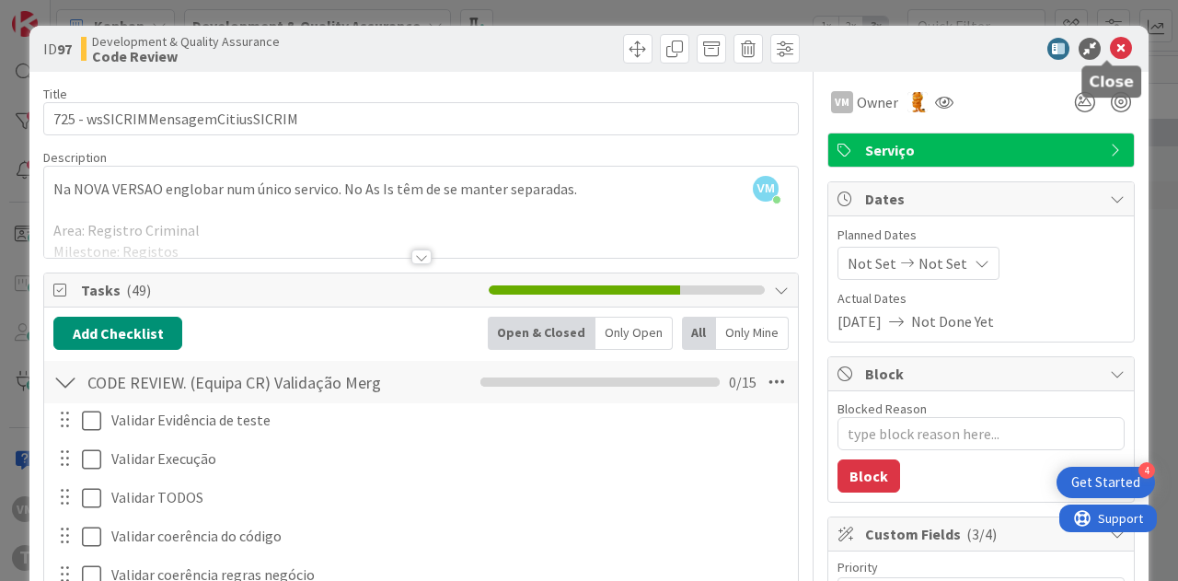
click at [1110, 49] on icon at bounding box center [1121, 49] width 22 height 22
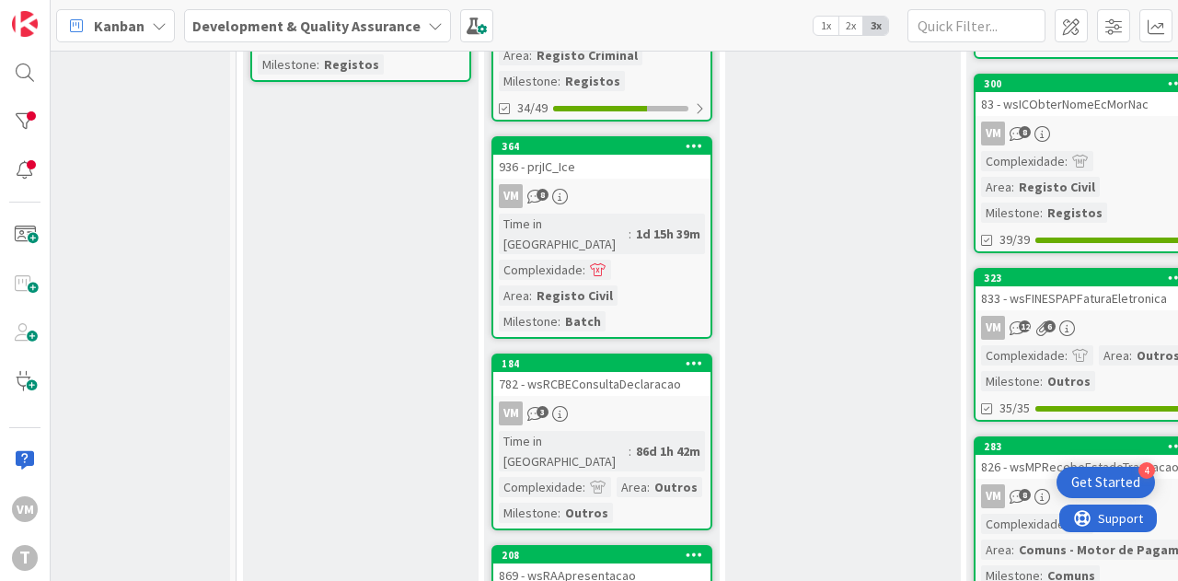
scroll to position [426, 801]
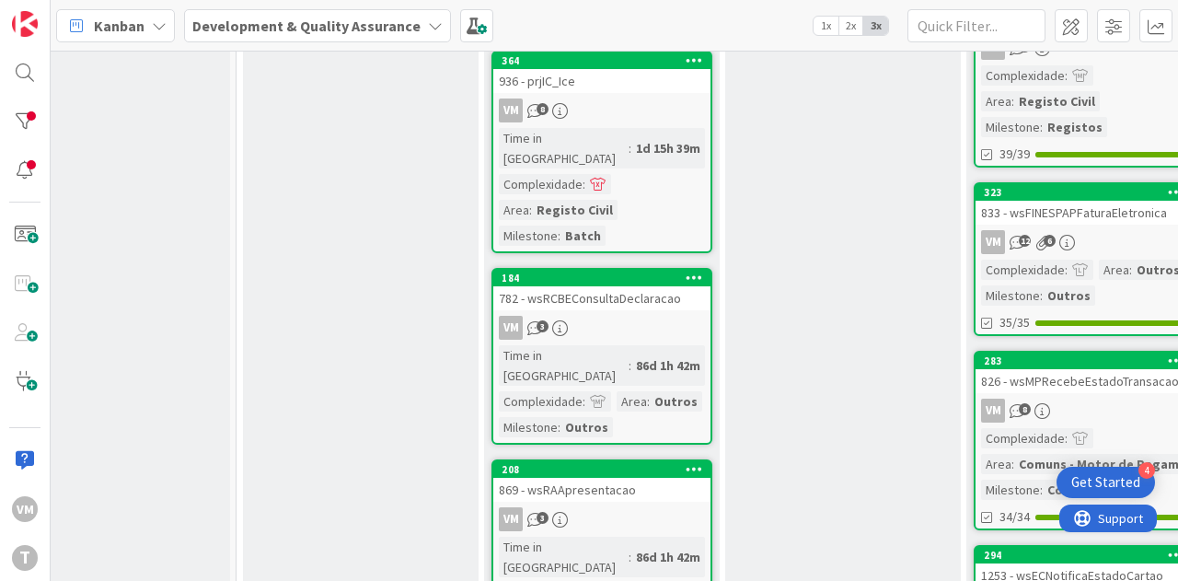
click at [618, 272] on link "184 782 - wsRCBEConsultaDeclaracao VM 3 Time in [GEOGRAPHIC_DATA] : 86d 1h 42m …" at bounding box center [601, 356] width 221 height 177
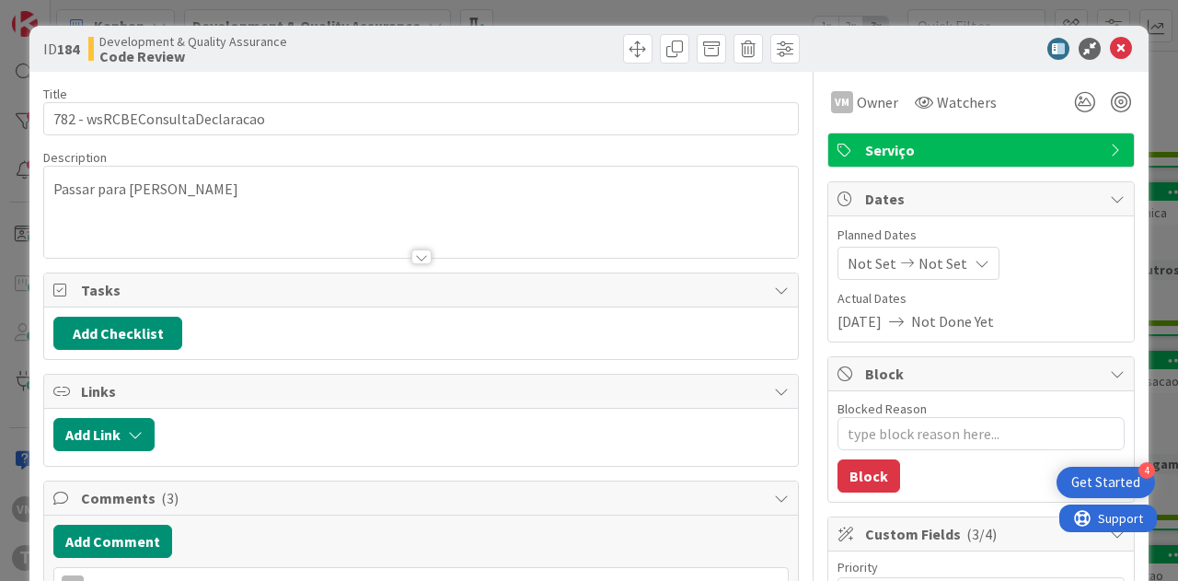
click at [1110, 49] on icon at bounding box center [1121, 49] width 22 height 22
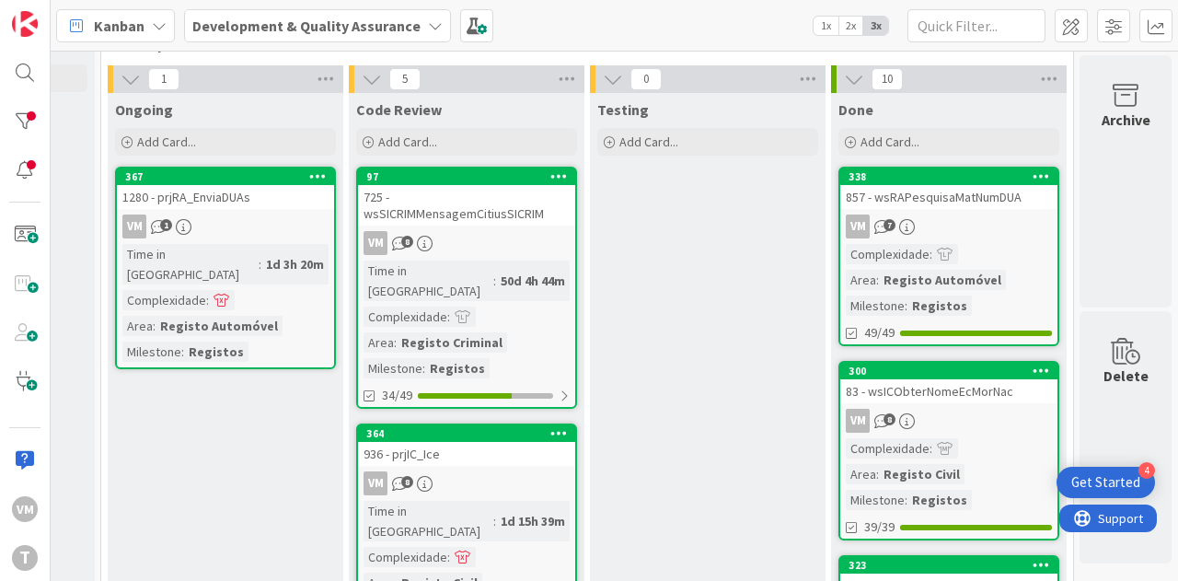
scroll to position [52, 948]
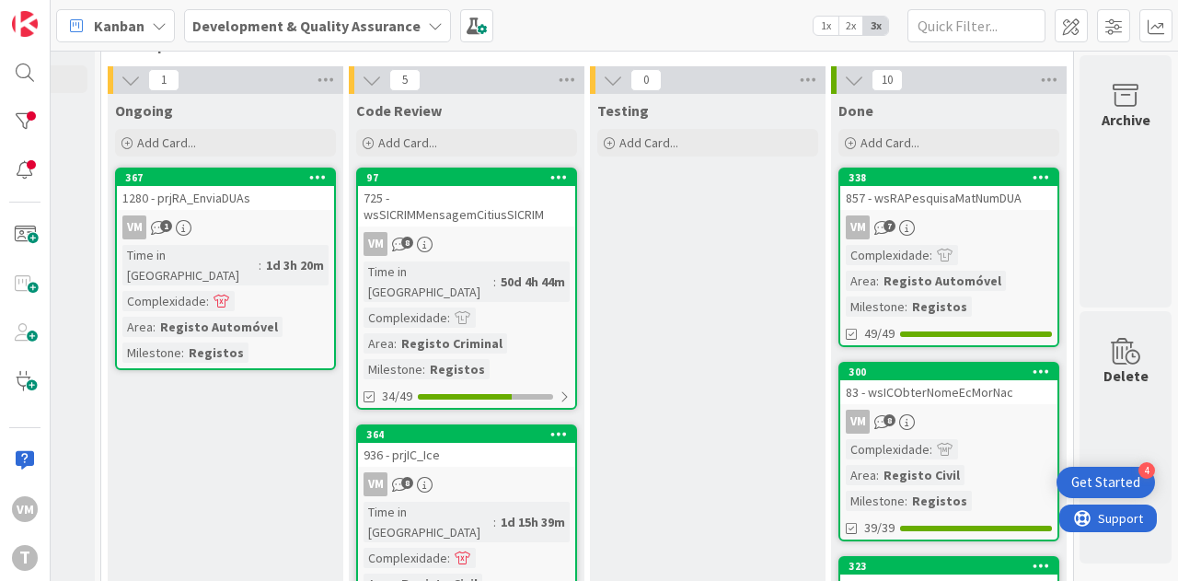
click at [963, 204] on div "857 - wsRAPesquisaMatNumDUA" at bounding box center [948, 198] width 217 height 24
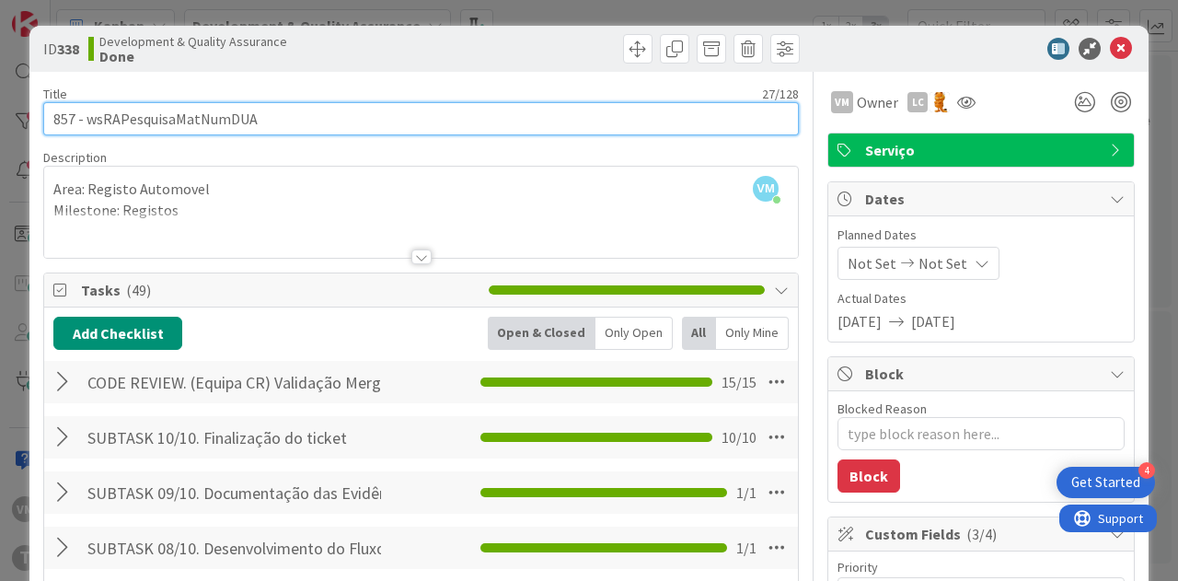
click at [373, 122] on input "857 - wsRAPesquisaMatNumDUA" at bounding box center [421, 118] width 756 height 33
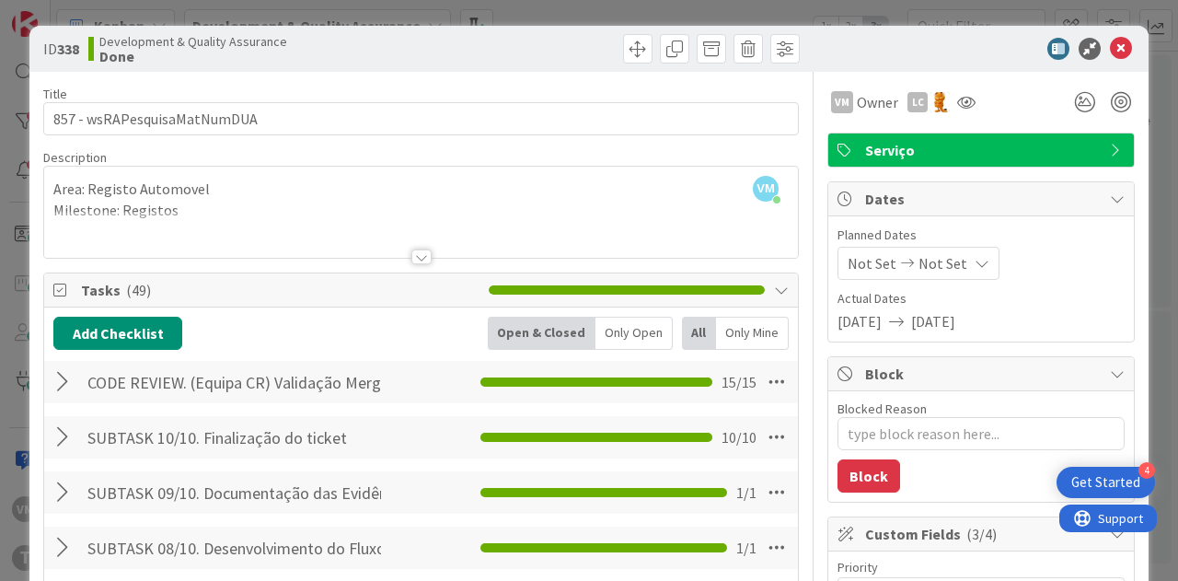
click at [1119, 48] on div at bounding box center [972, 49] width 326 height 22
click at [1110, 53] on icon at bounding box center [1121, 49] width 22 height 22
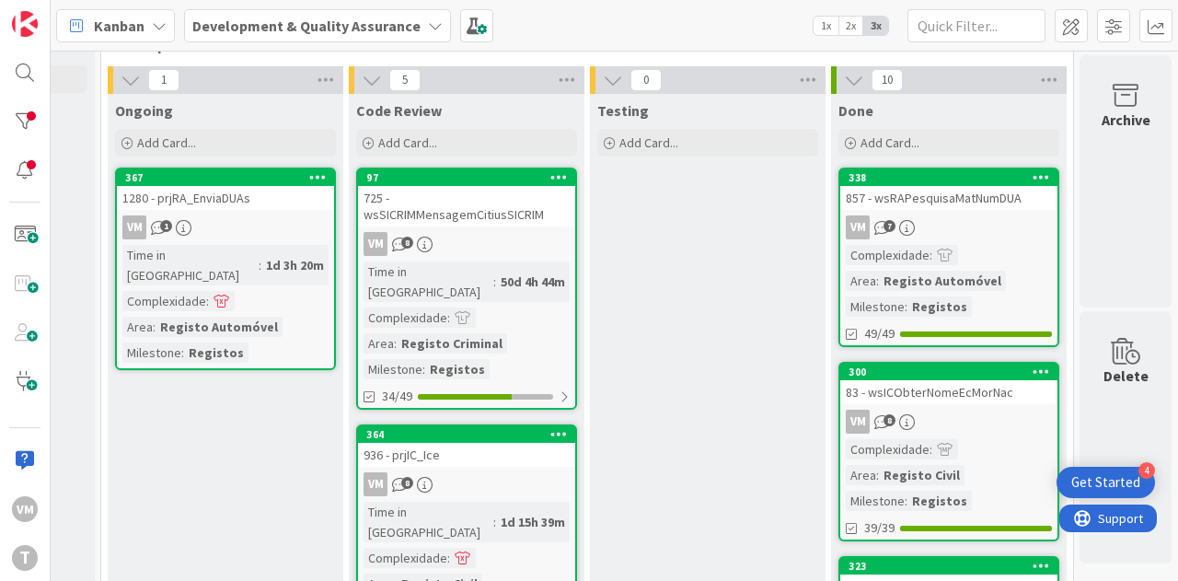
click at [948, 422] on div "VM 8" at bounding box center [948, 422] width 217 height 24
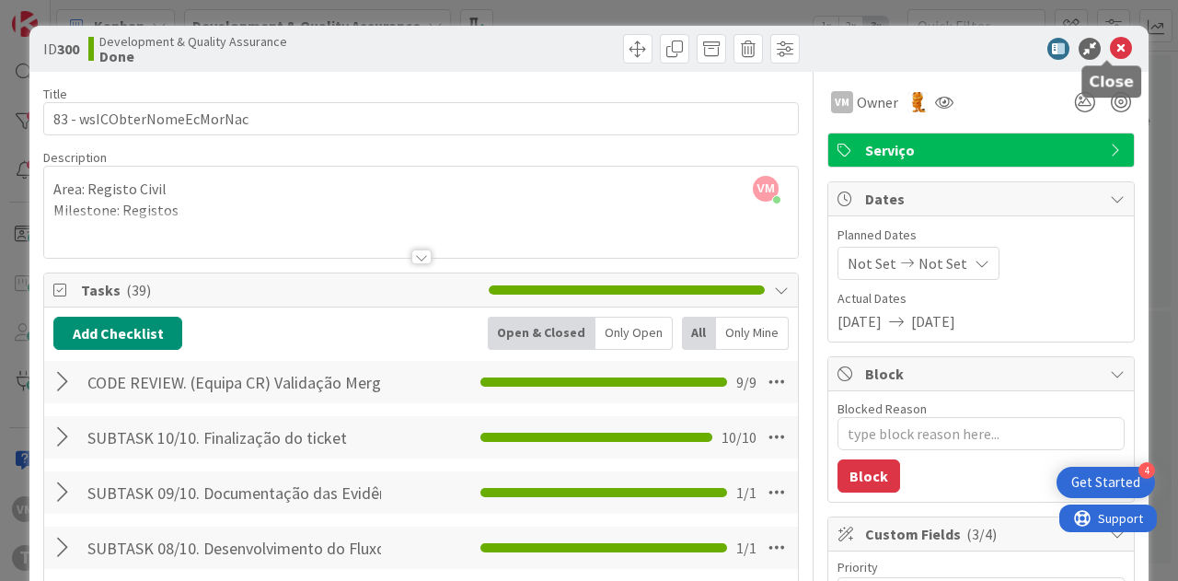
click at [1110, 54] on icon at bounding box center [1121, 49] width 22 height 22
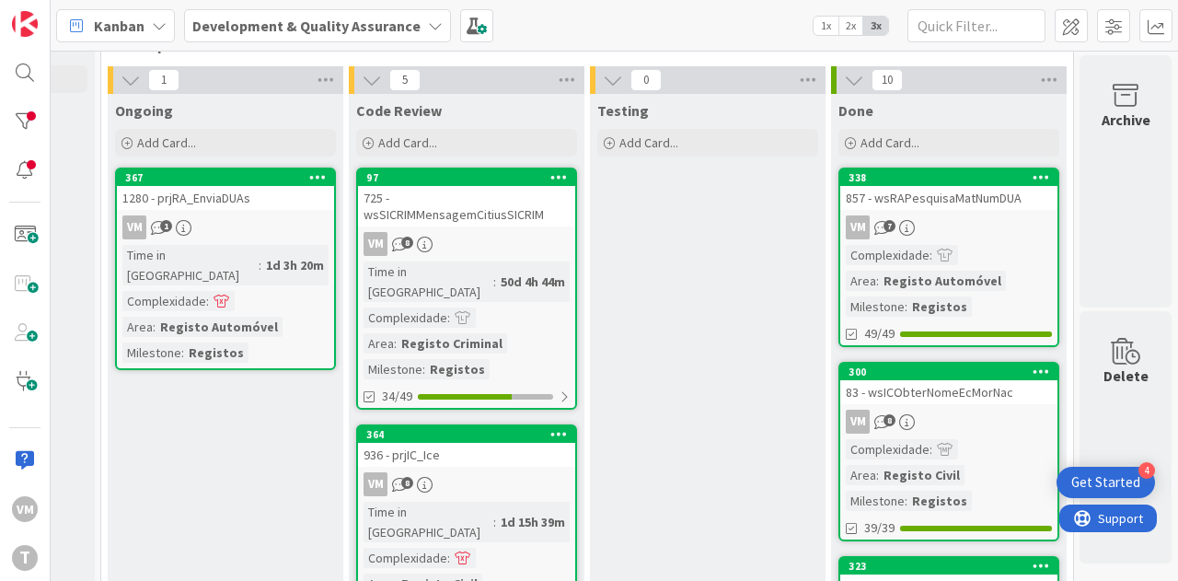
click at [931, 207] on div "857 - wsRAPesquisaMatNumDUA" at bounding box center [948, 198] width 217 height 24
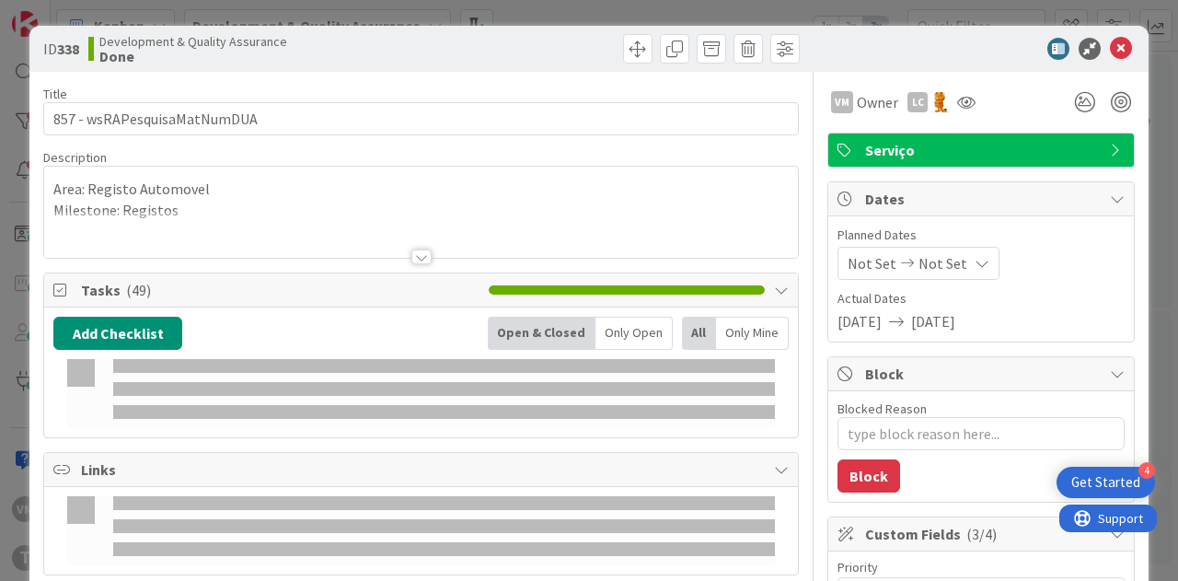
type textarea "x"
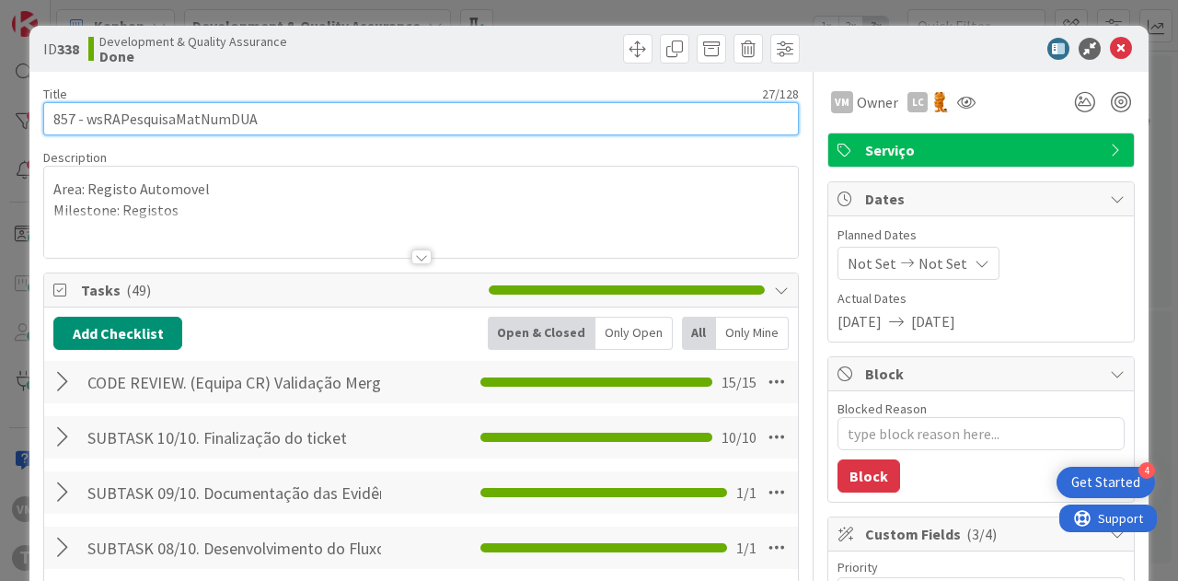
click at [70, 120] on input "857 - wsRAPesquisaMatNumDUA" at bounding box center [421, 118] width 756 height 33
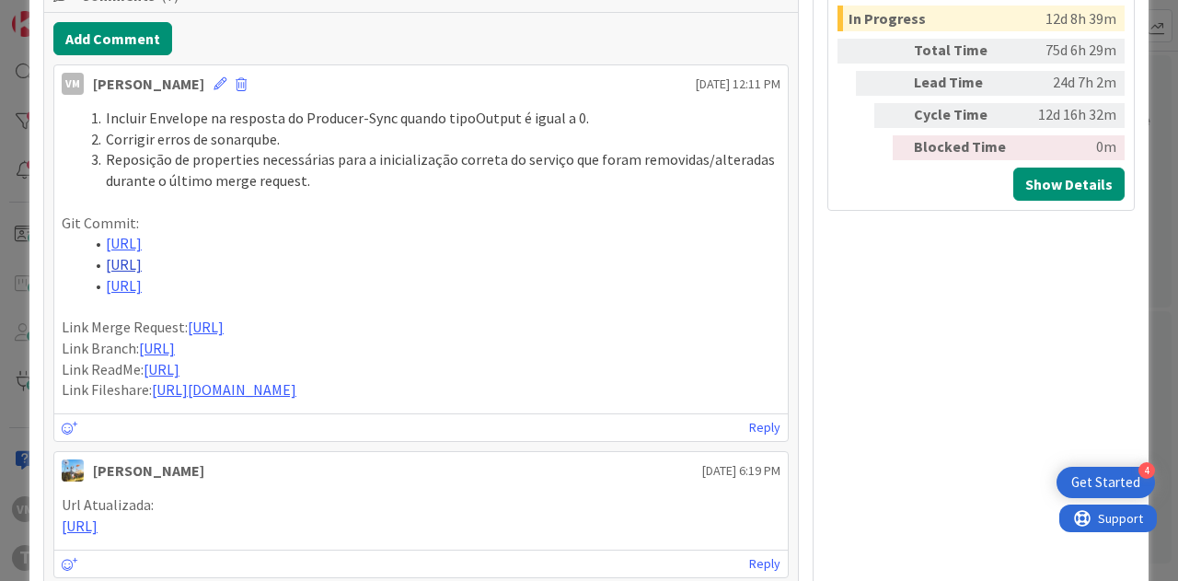
scroll to position [1104, 0]
